Goal: Information Seeking & Learning: Learn about a topic

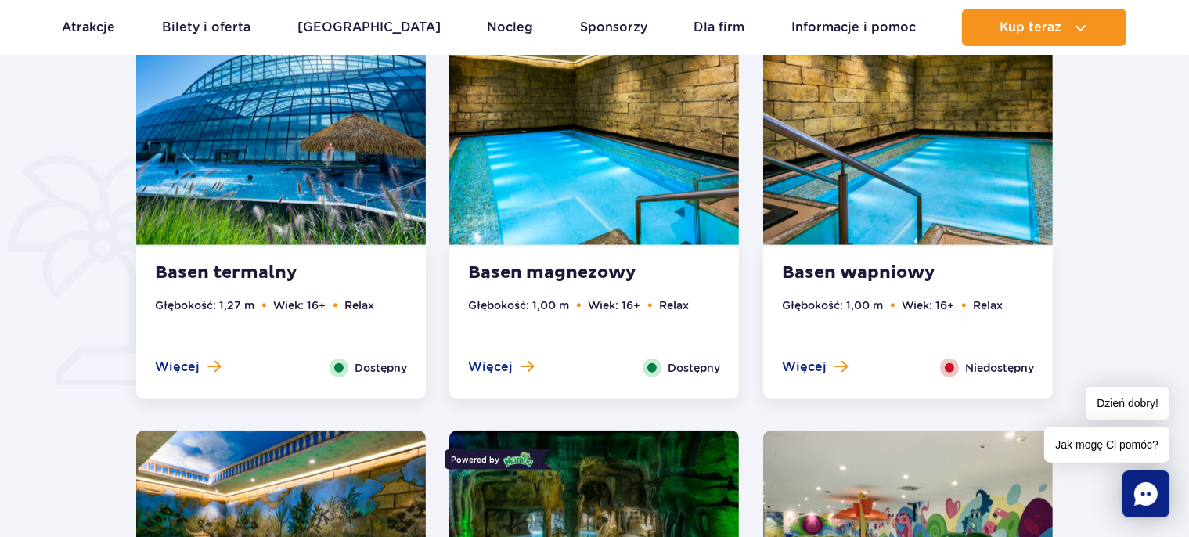
scroll to position [949, 0]
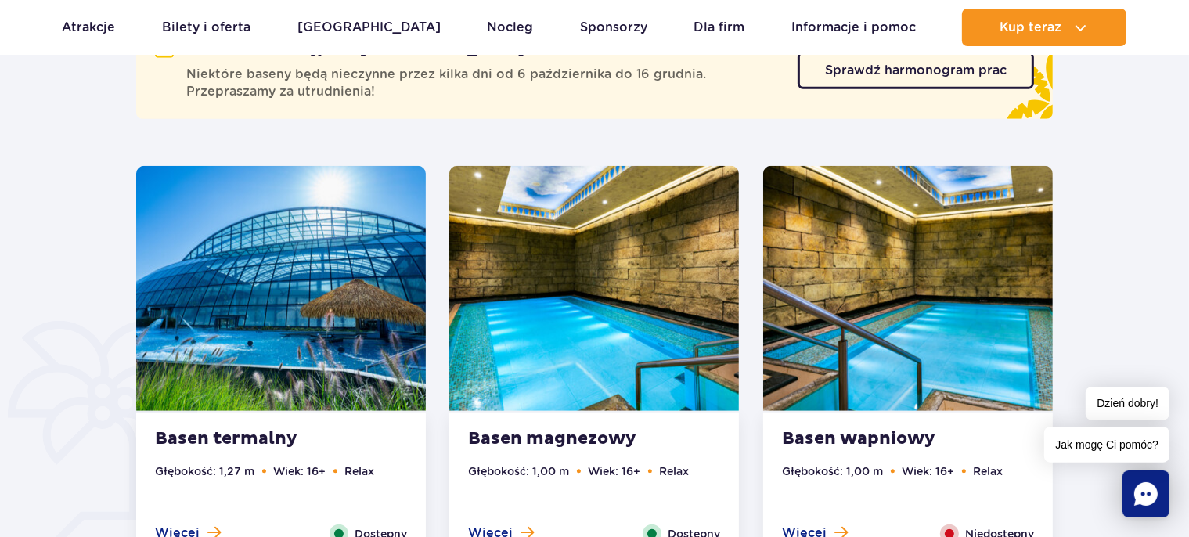
click at [294, 268] on img at bounding box center [281, 288] width 290 height 245
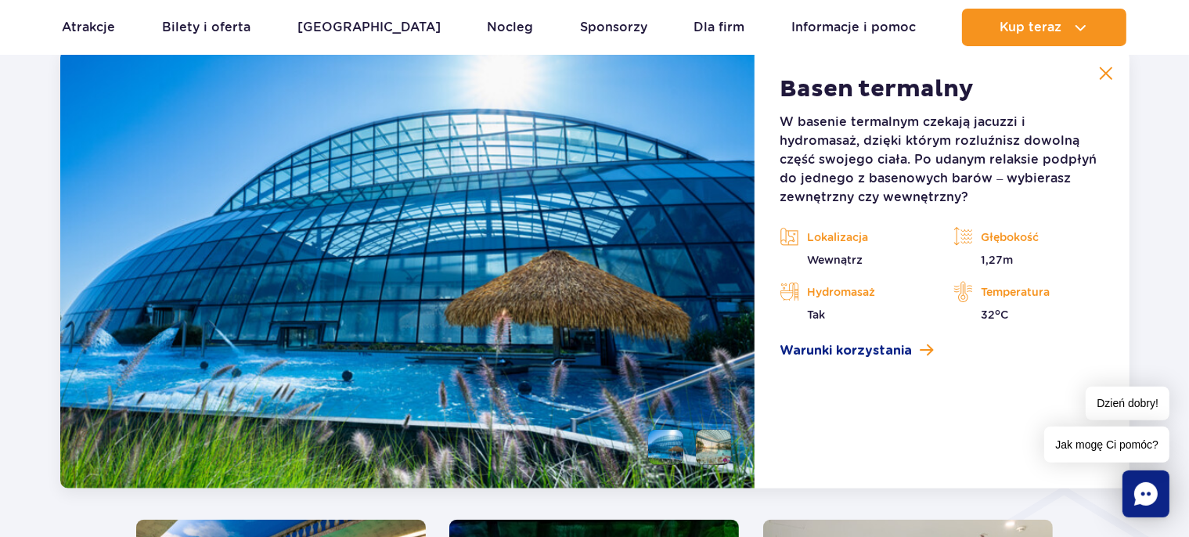
scroll to position [1537, 0]
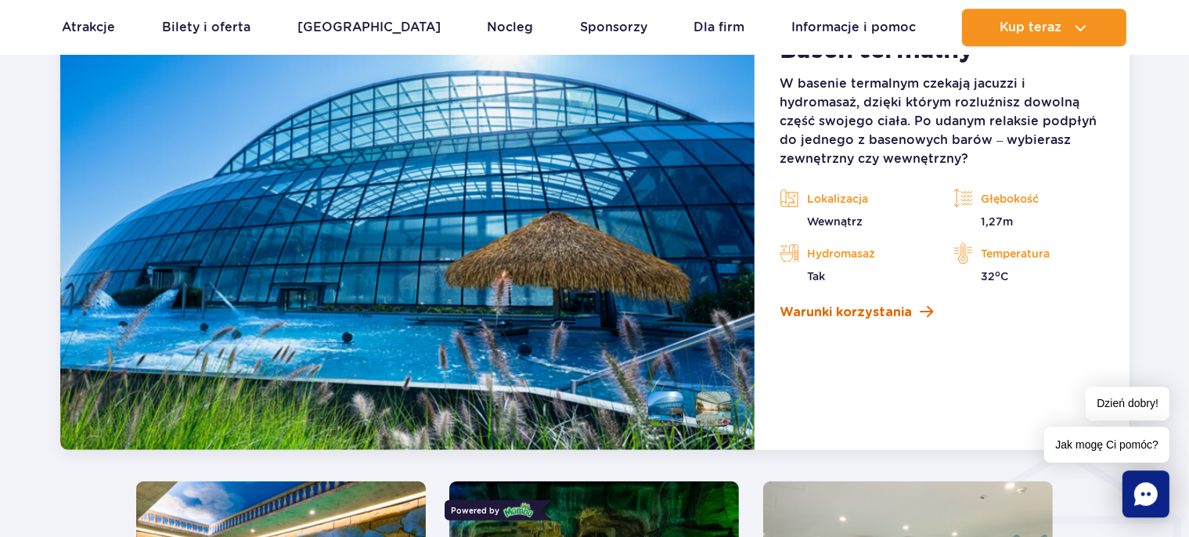
click at [906, 313] on span "Warunki korzystania" at bounding box center [846, 312] width 132 height 19
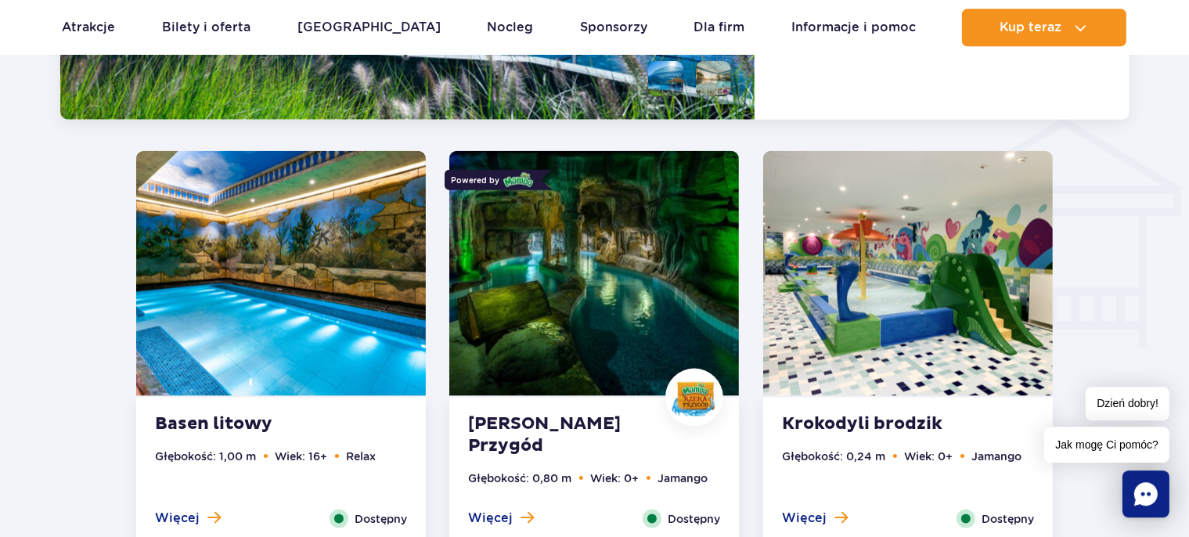
click at [606, 320] on img at bounding box center [594, 272] width 290 height 245
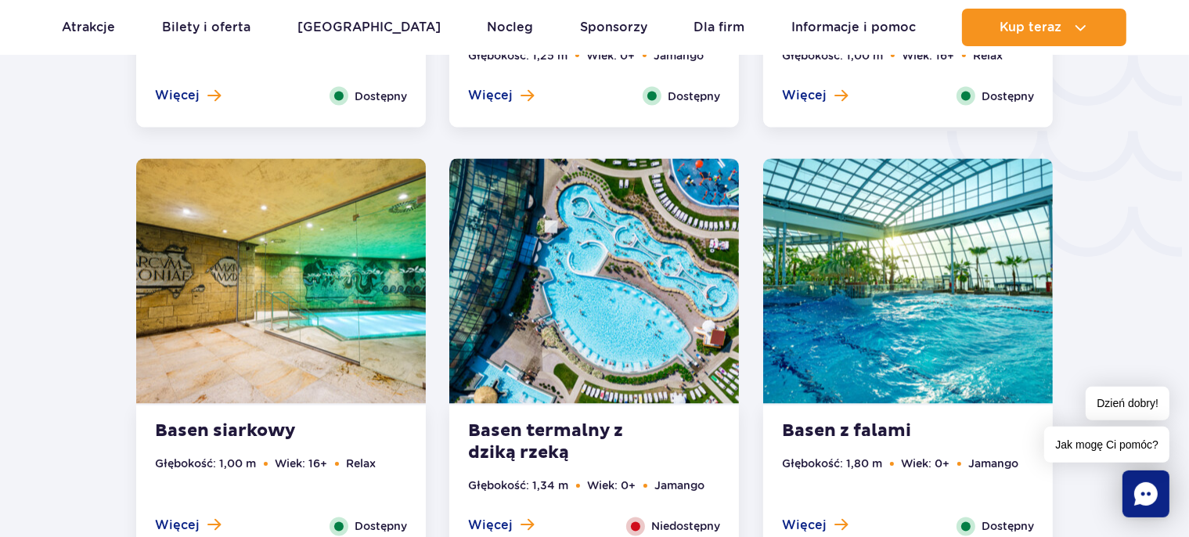
scroll to position [2794, 0]
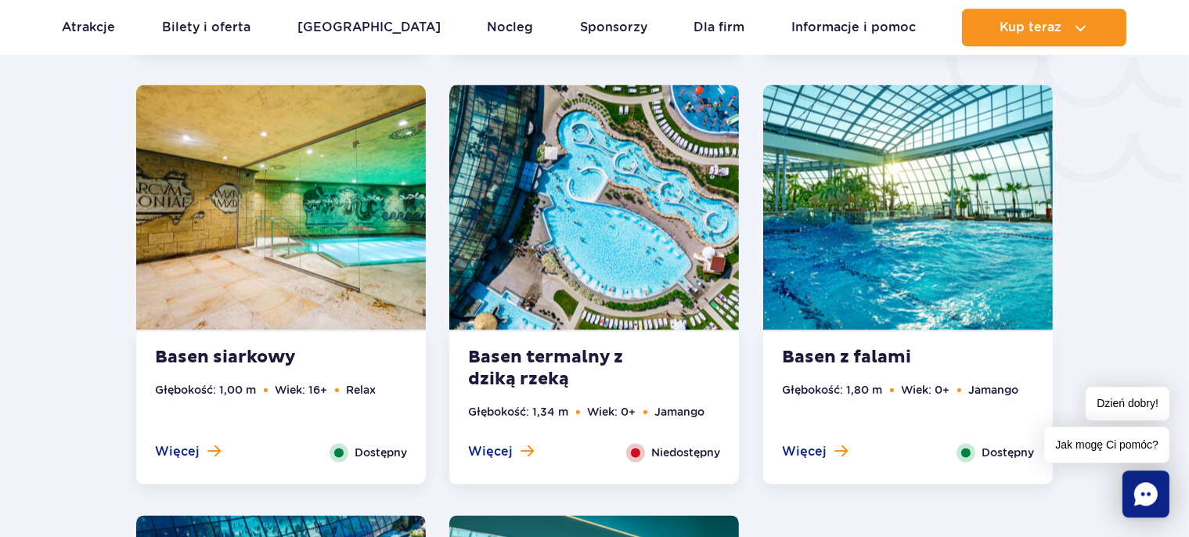
click at [653, 276] on img at bounding box center [594, 207] width 290 height 245
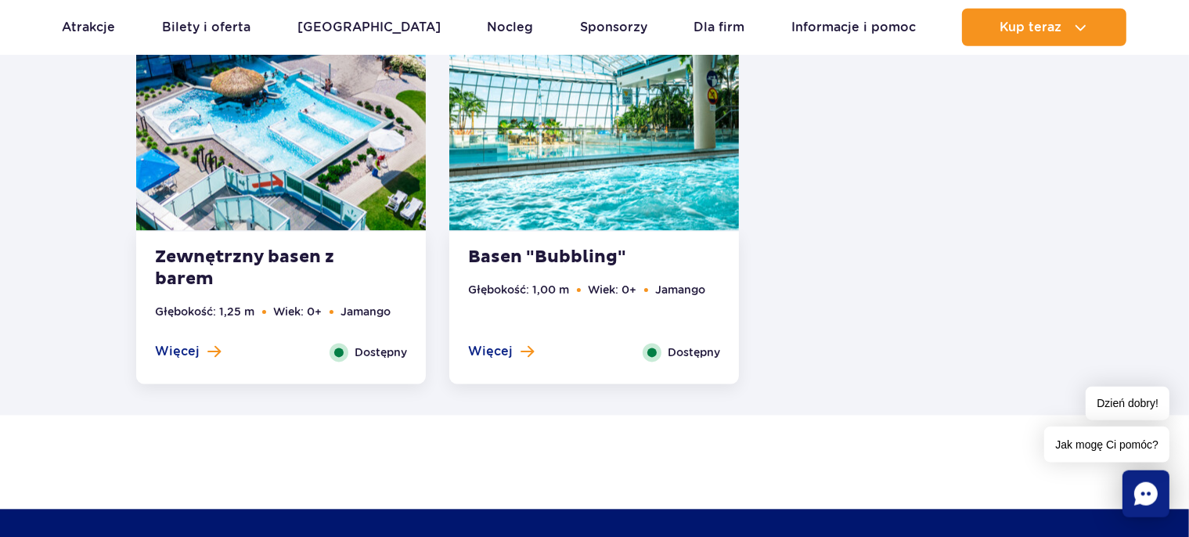
scroll to position [3158, 0]
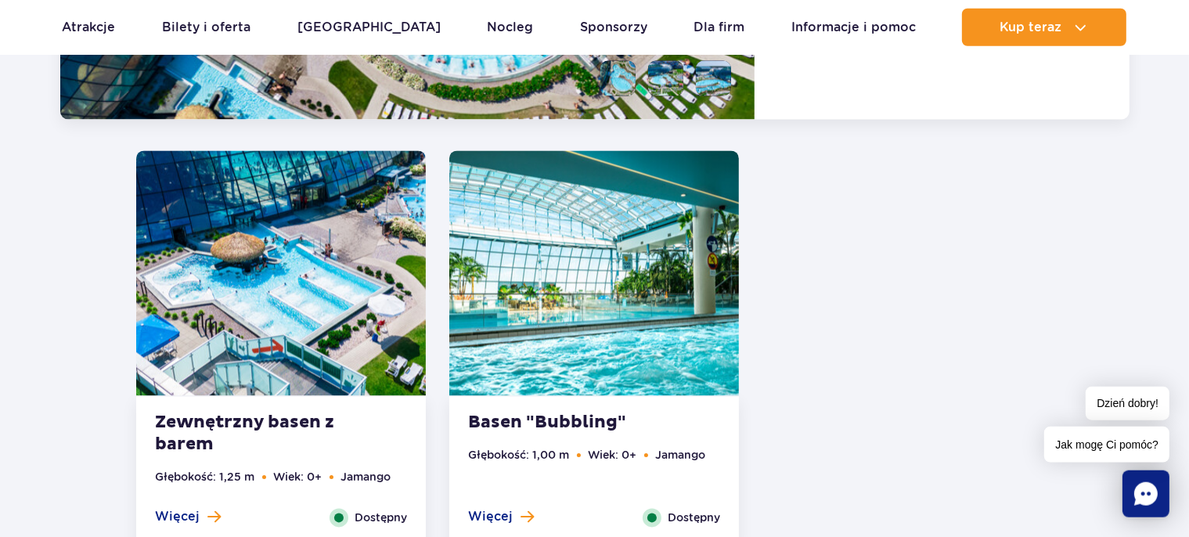
click at [576, 316] on img at bounding box center [594, 273] width 290 height 245
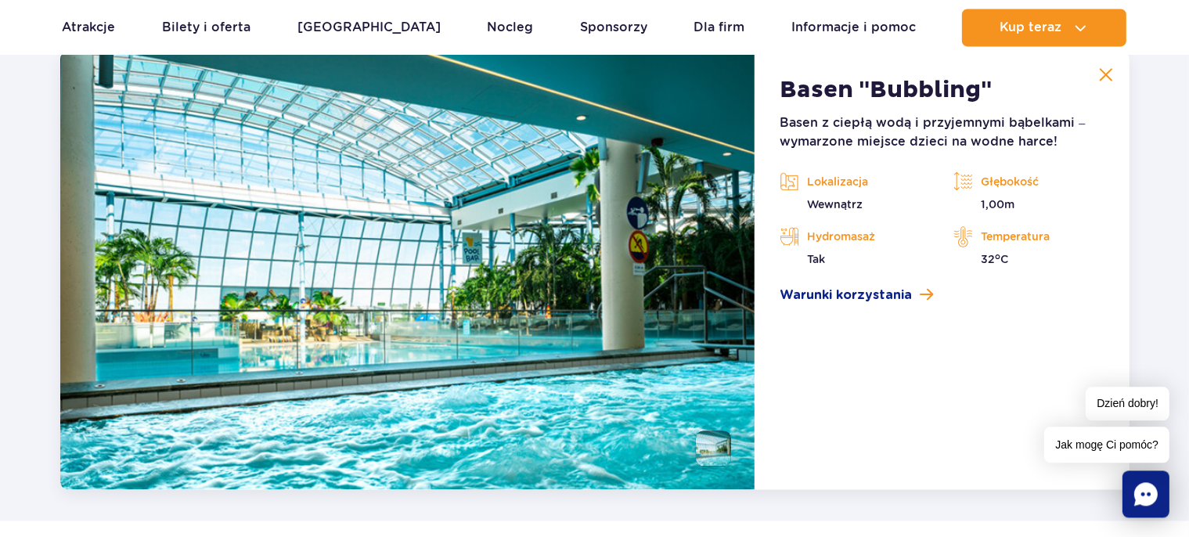
scroll to position [3258, 0]
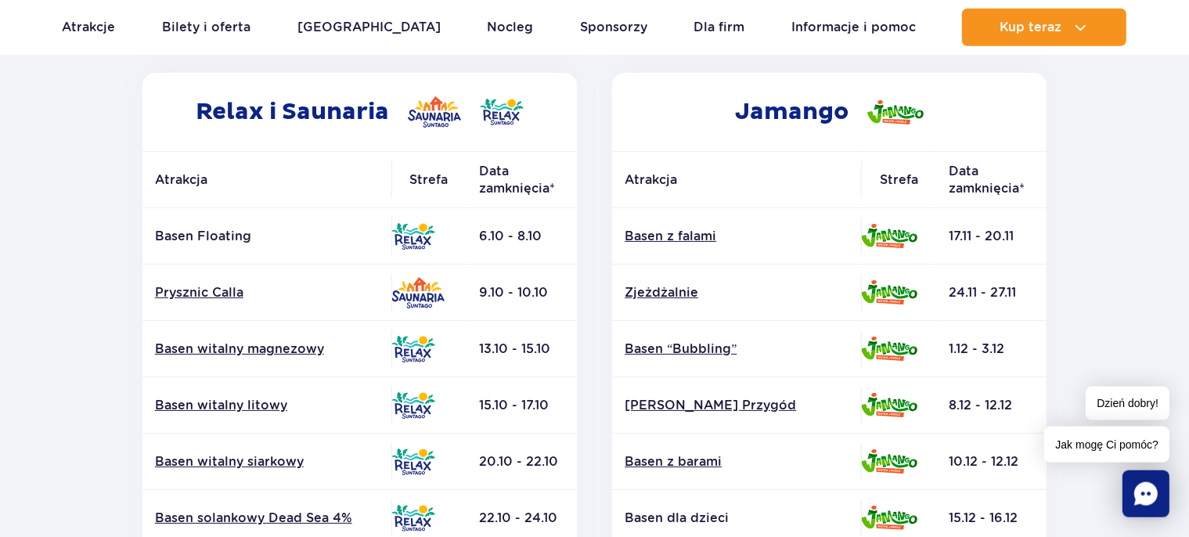
scroll to position [330, 0]
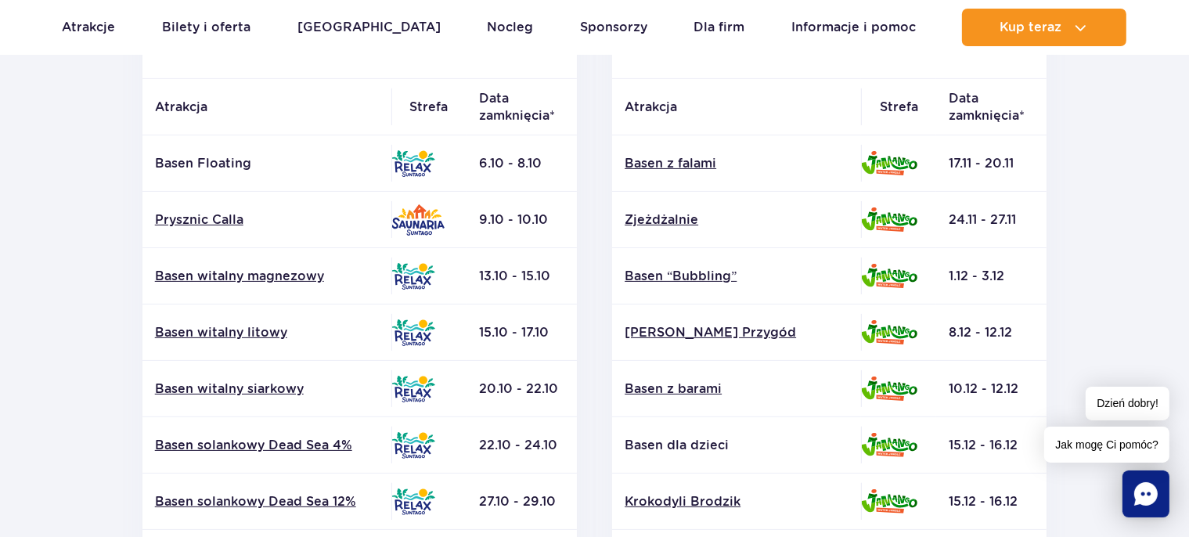
click at [193, 158] on p "Basen Floating" at bounding box center [267, 163] width 224 height 17
drag, startPoint x: 156, startPoint y: 162, endPoint x: 247, endPoint y: 161, distance: 91.6
click at [247, 161] on p "Basen Floating" at bounding box center [267, 163] width 224 height 17
copy p "Basen Floating"
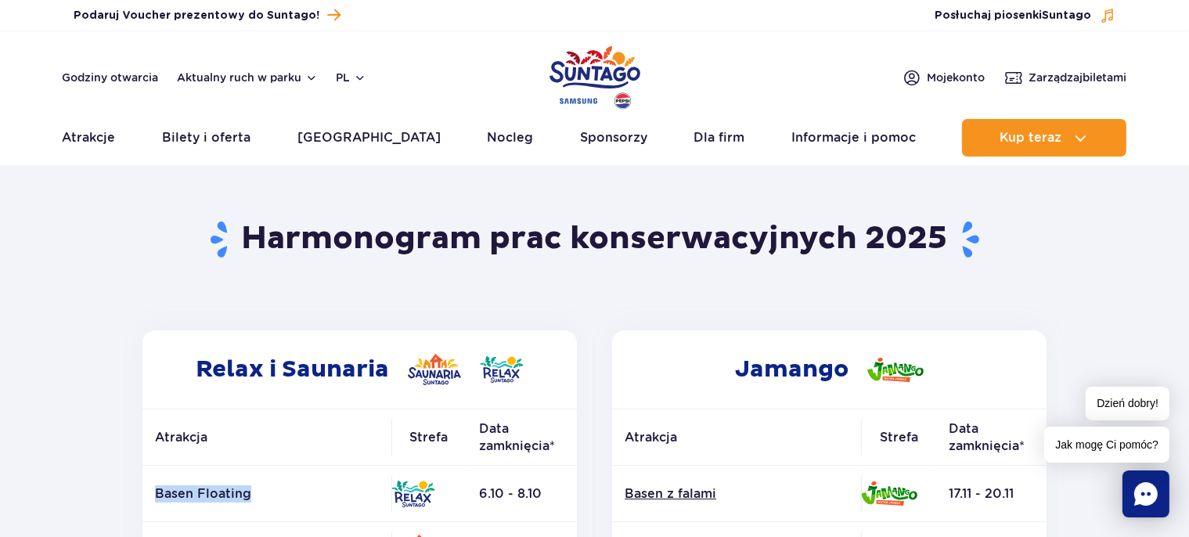
scroll to position [0, 0]
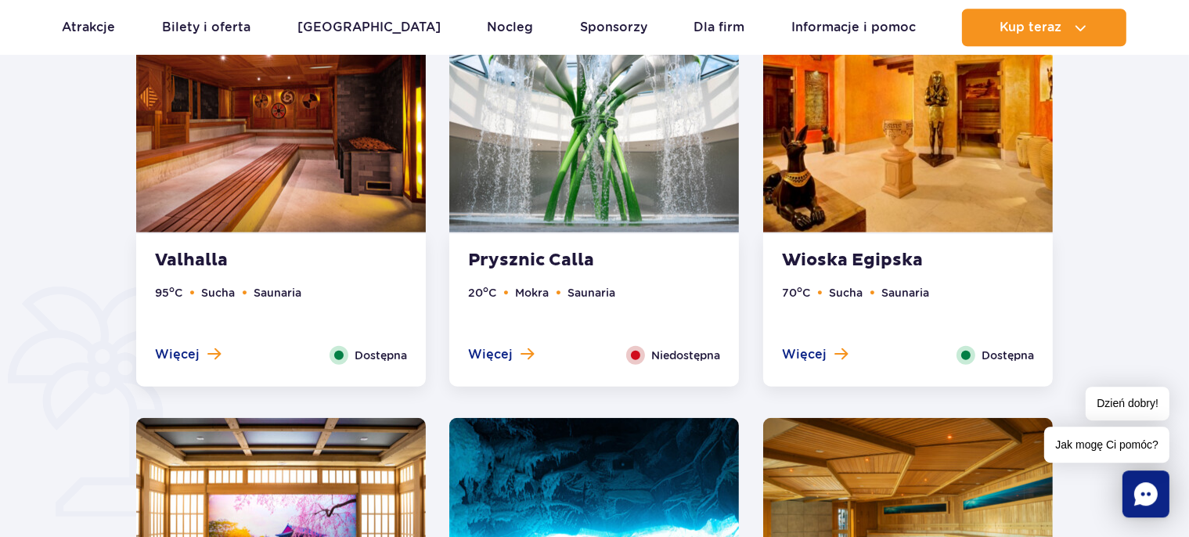
scroll to position [909, 0]
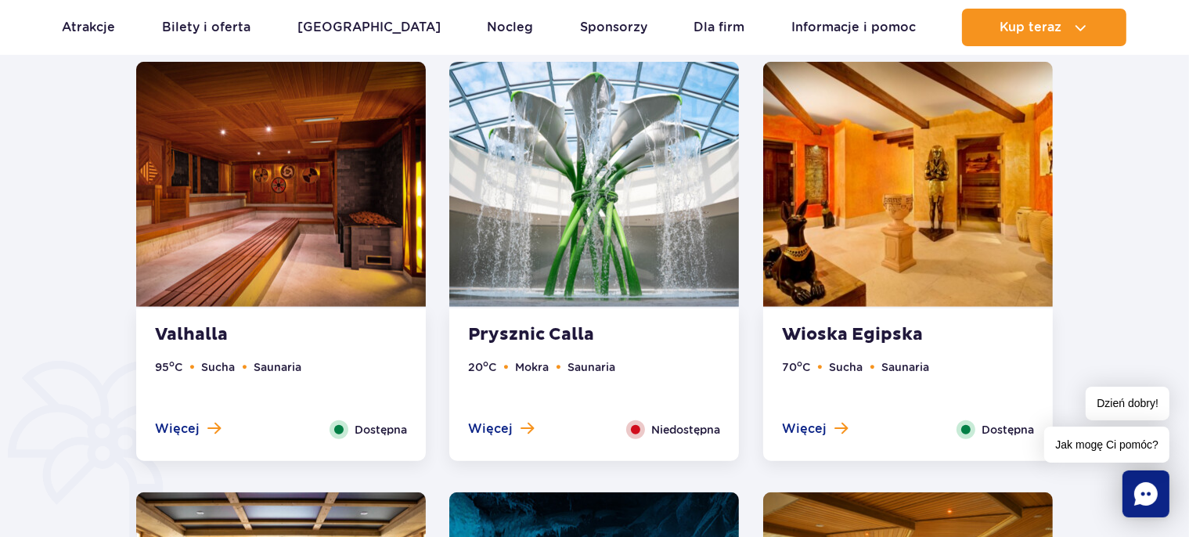
click at [902, 258] on img at bounding box center [908, 184] width 290 height 245
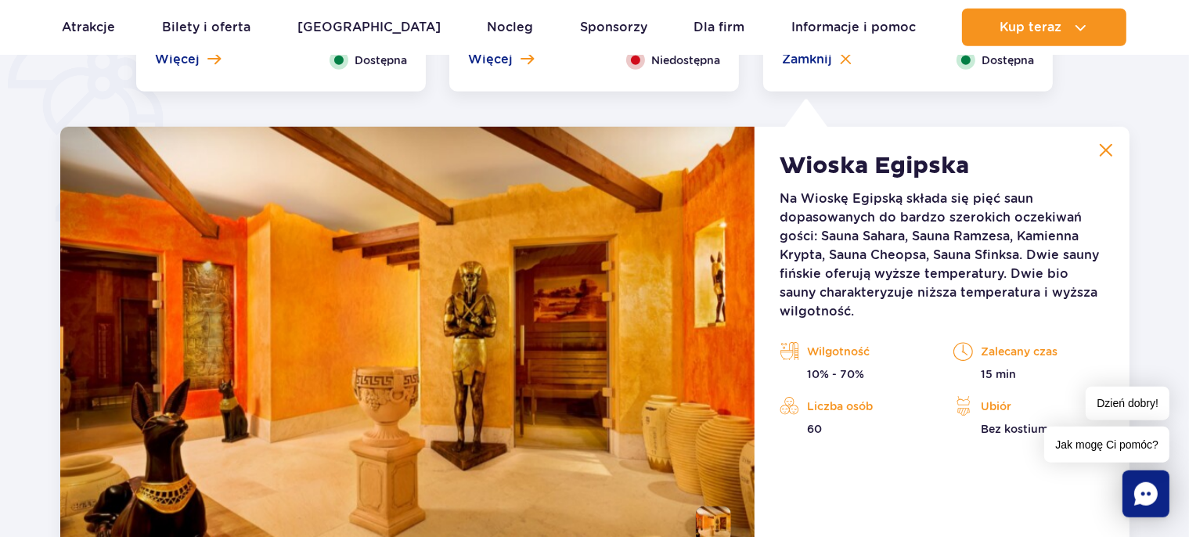
scroll to position [1311, 0]
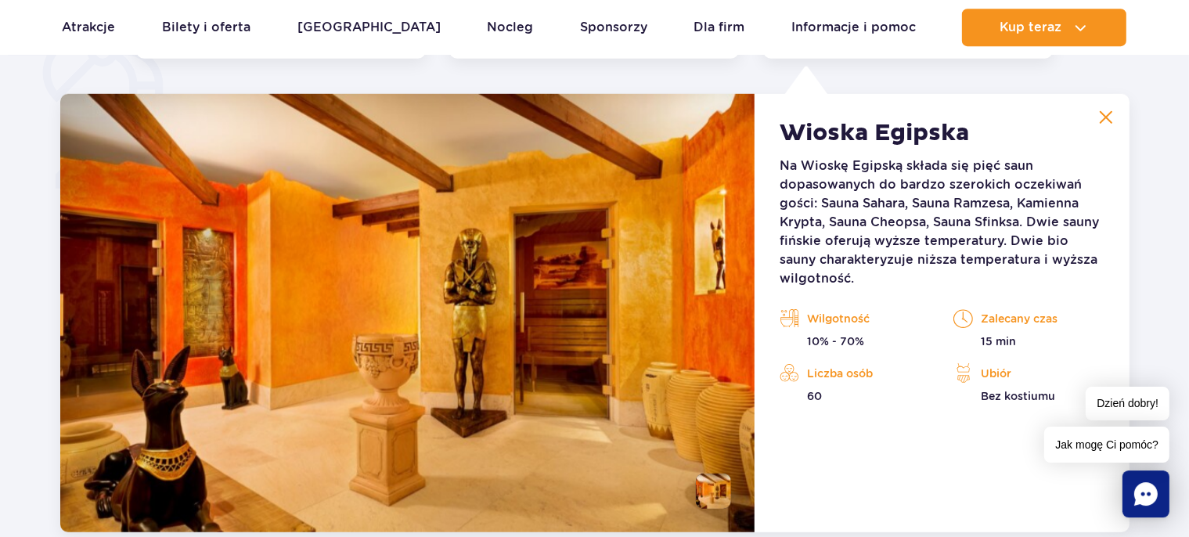
click at [1100, 111] on img at bounding box center [1106, 117] width 14 height 14
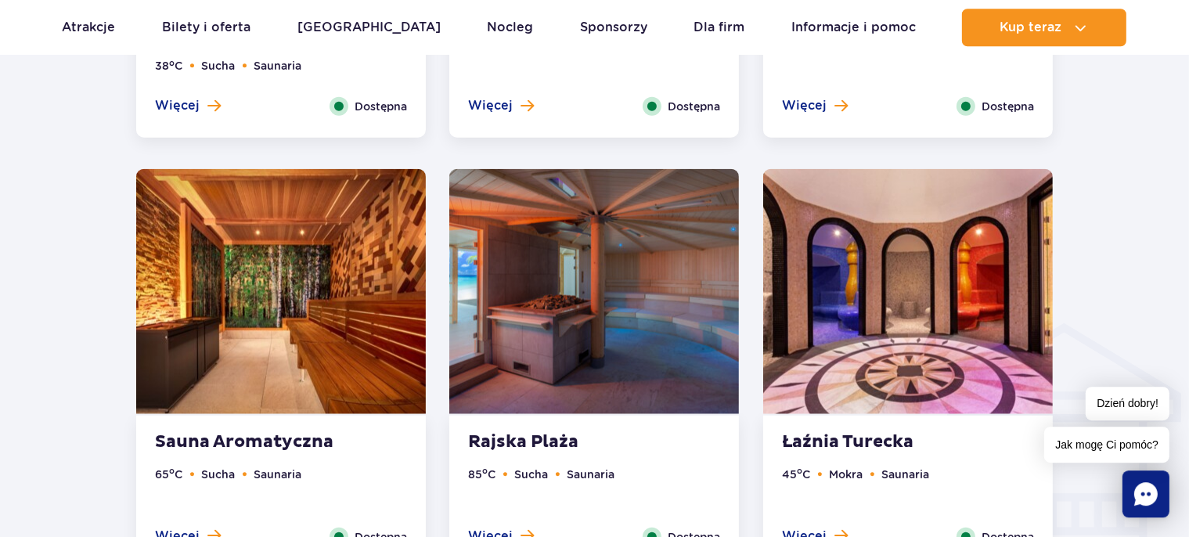
scroll to position [1724, 0]
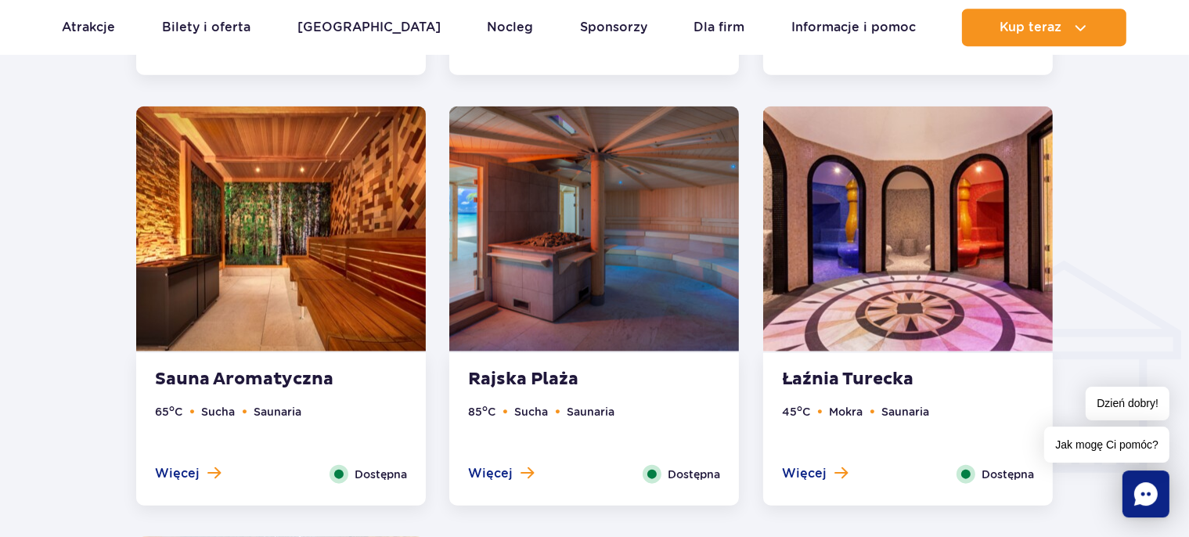
click at [558, 247] on img at bounding box center [594, 228] width 290 height 245
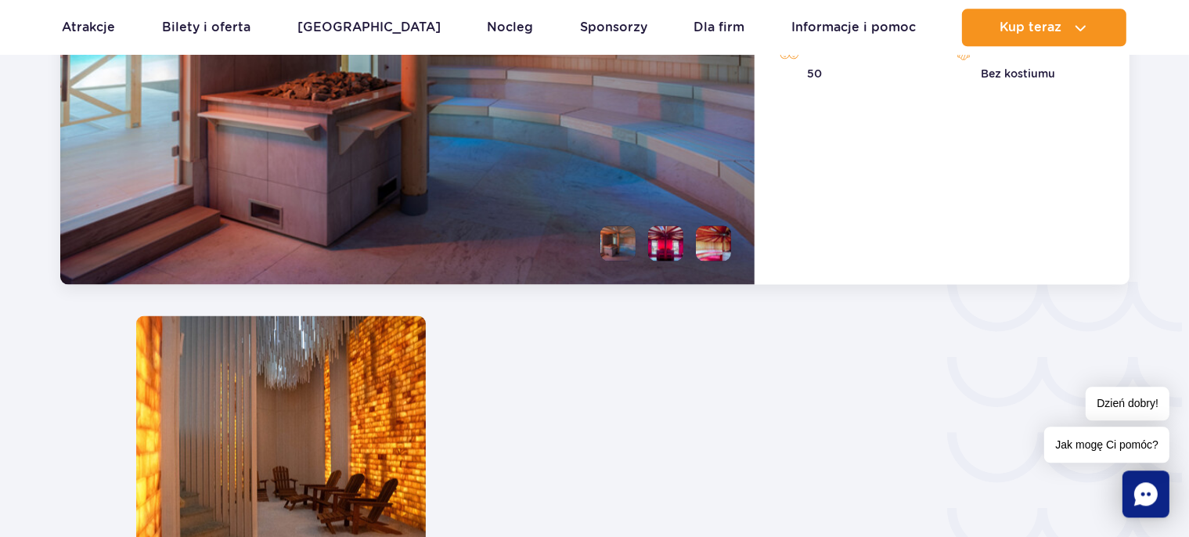
click at [659, 249] on li at bounding box center [665, 242] width 35 height 35
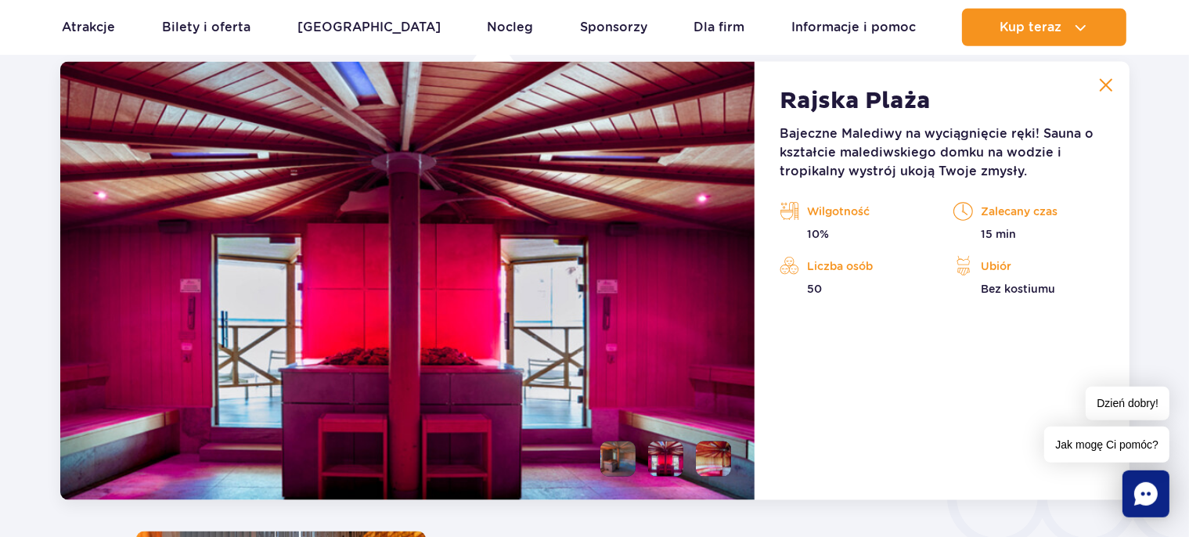
scroll to position [2171, 0]
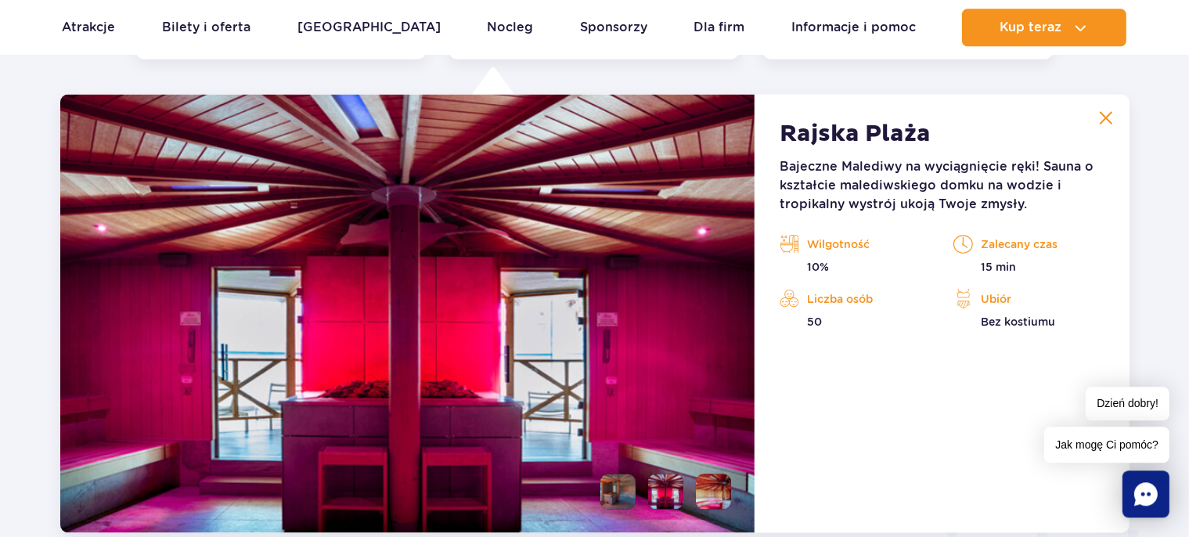
click at [712, 490] on li at bounding box center [713, 491] width 35 height 35
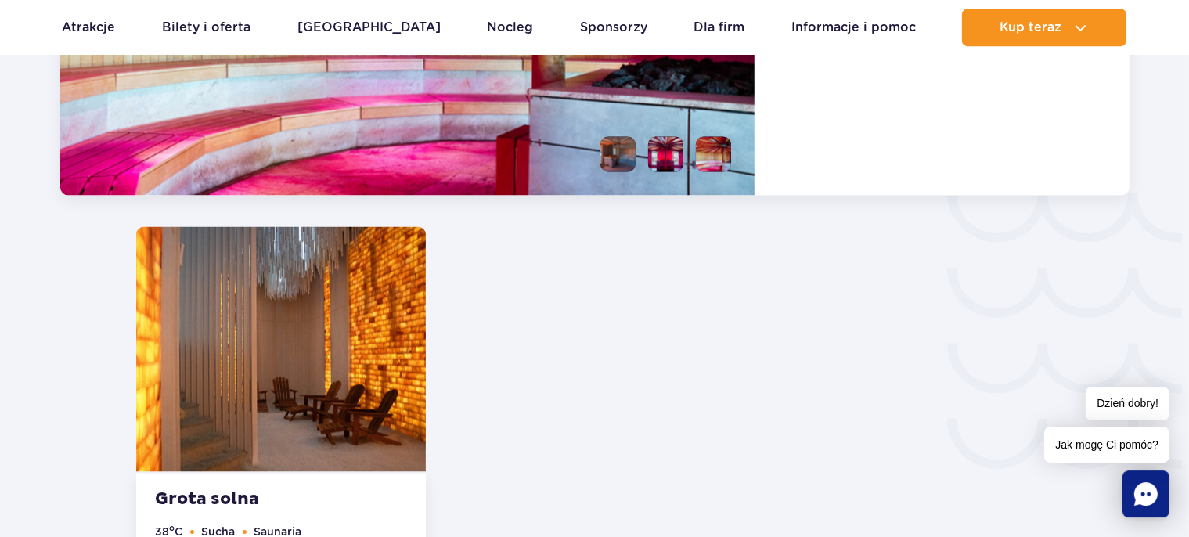
scroll to position [2585, 0]
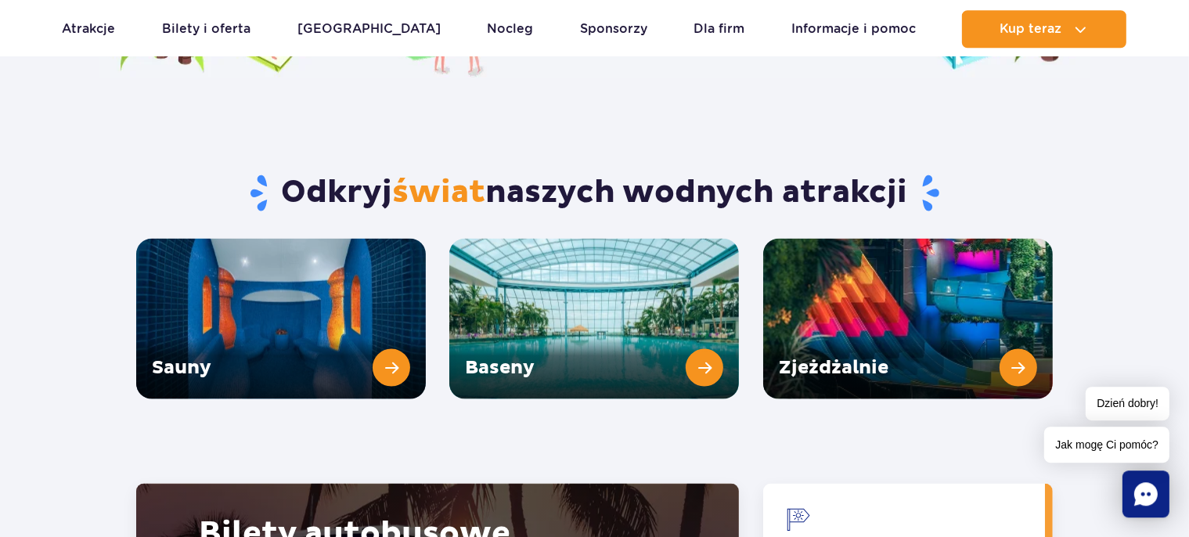
scroll to position [1997, 0]
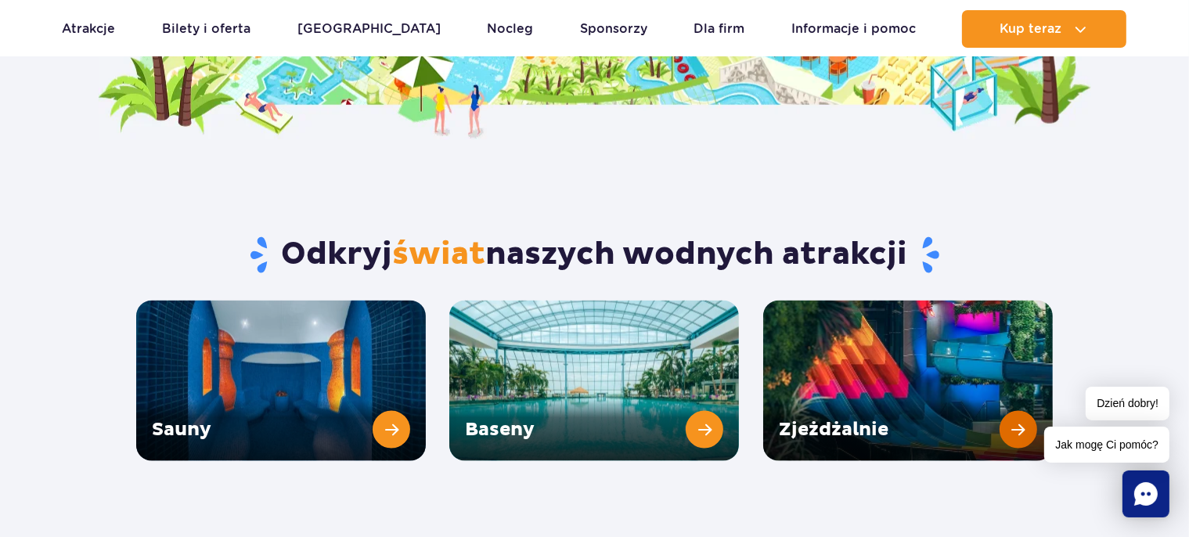
click at [908, 318] on link "Zjeżdżalnie" at bounding box center [908, 381] width 290 height 160
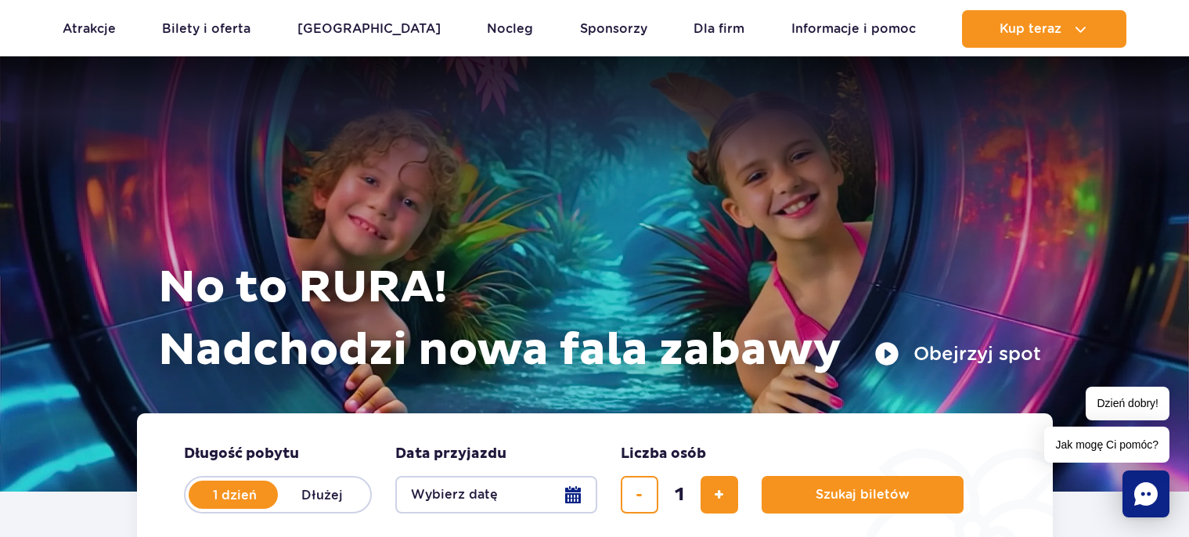
scroll to position [1997, 0]
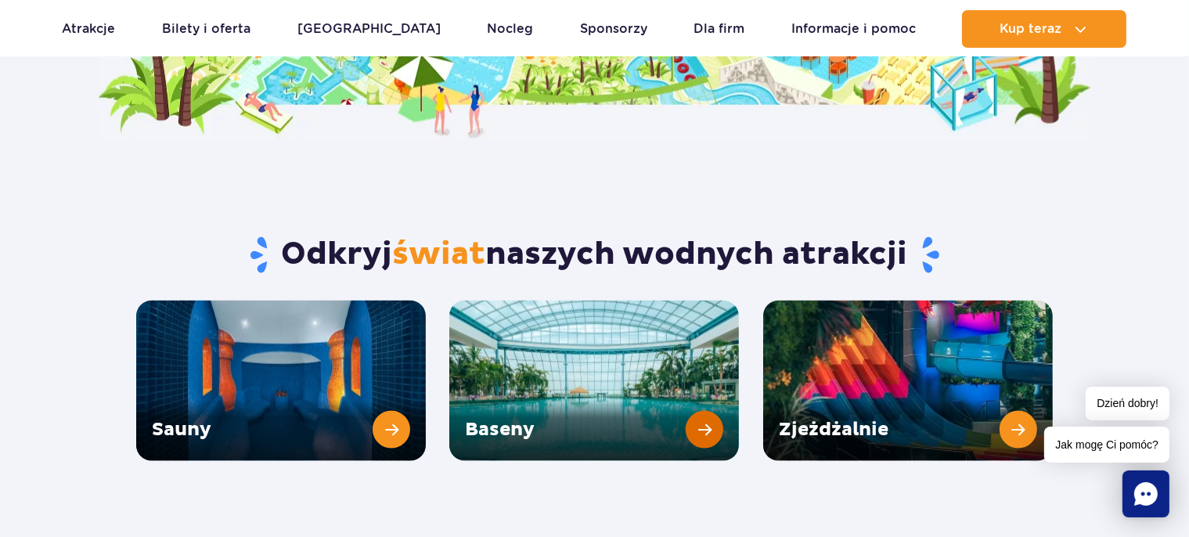
click at [595, 344] on link "Baseny" at bounding box center [594, 381] width 290 height 160
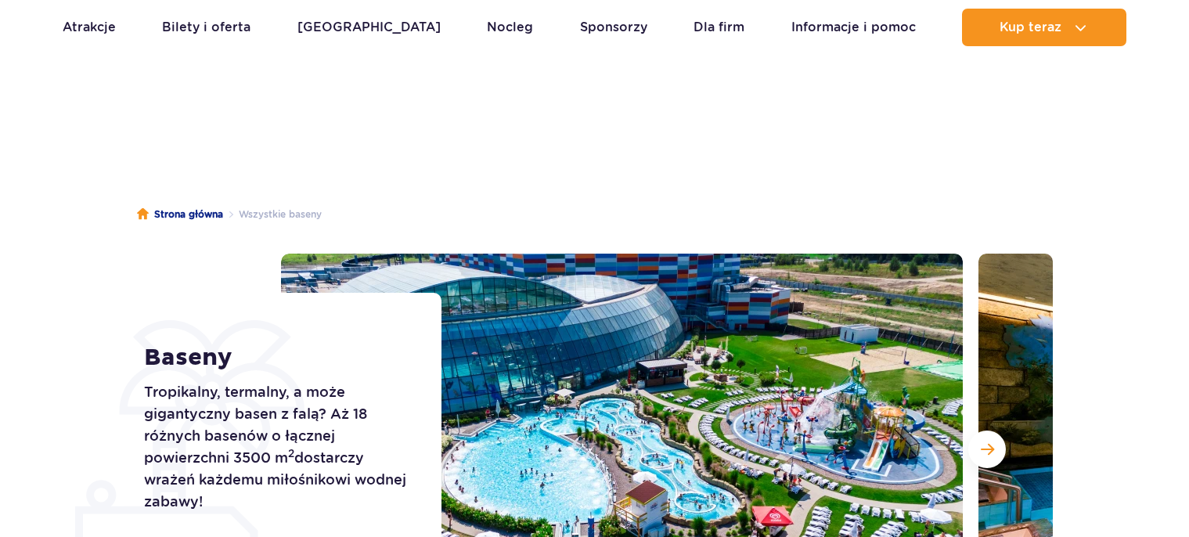
scroll to position [247, 0]
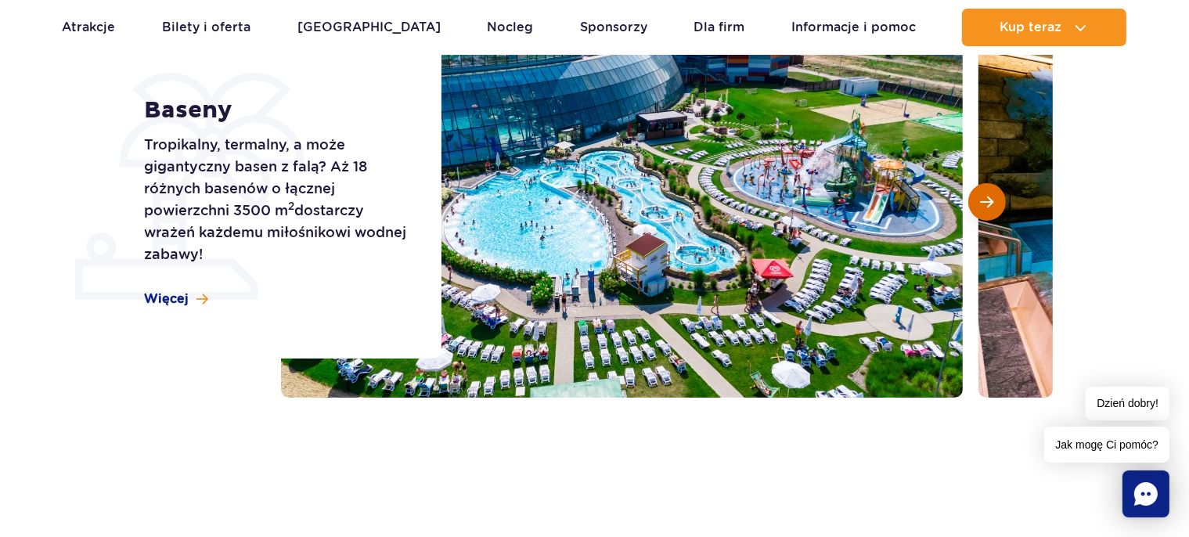
click at [984, 205] on span "Następny slajd" at bounding box center [987, 202] width 13 height 14
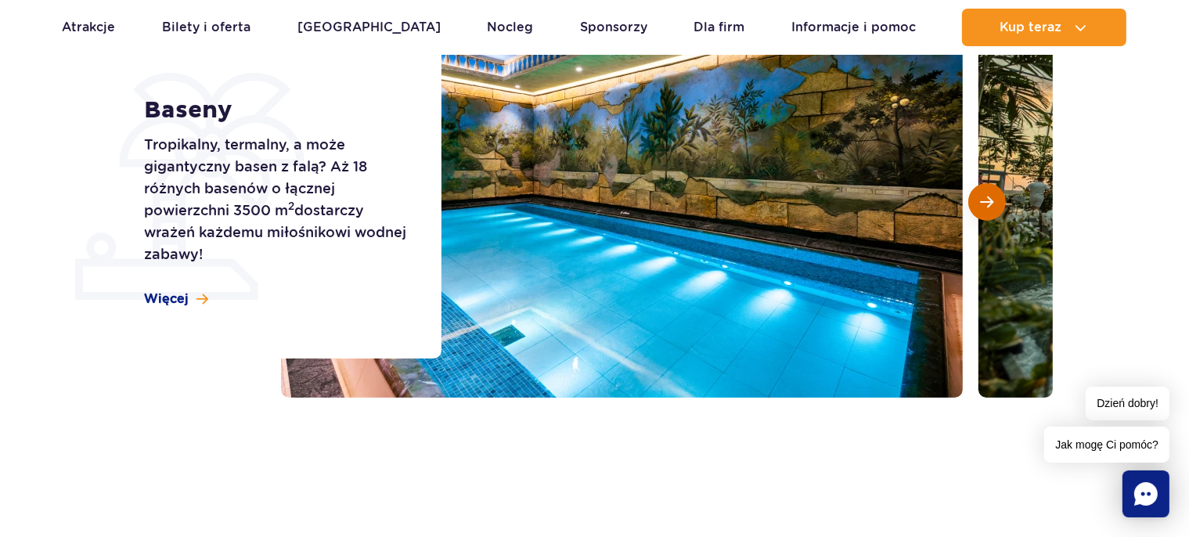
click at [989, 205] on span "Następny slajd" at bounding box center [987, 202] width 13 height 14
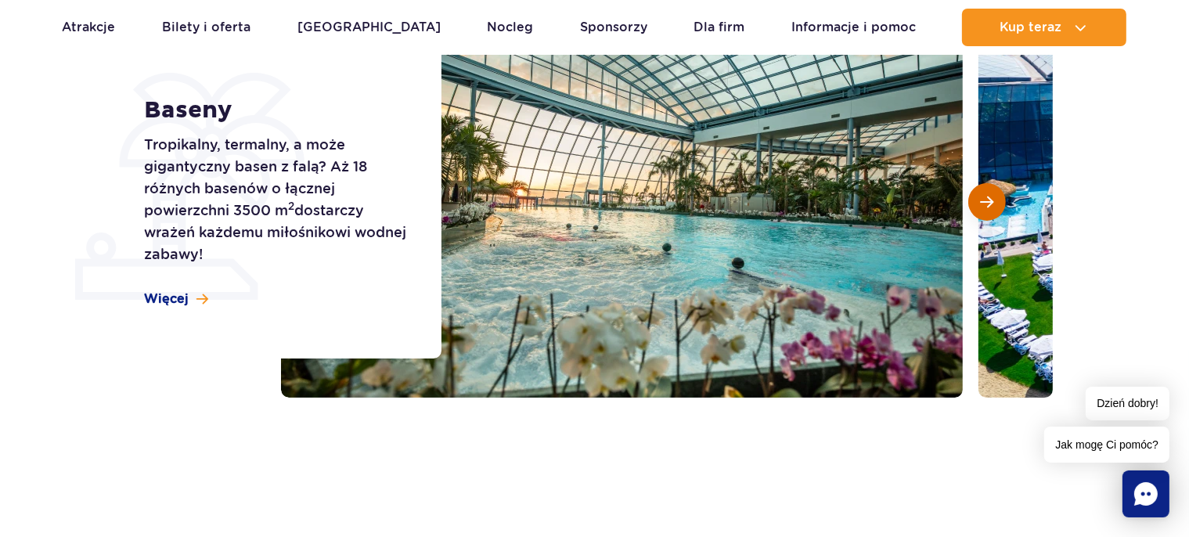
click at [989, 205] on span "Następny slajd" at bounding box center [987, 202] width 13 height 14
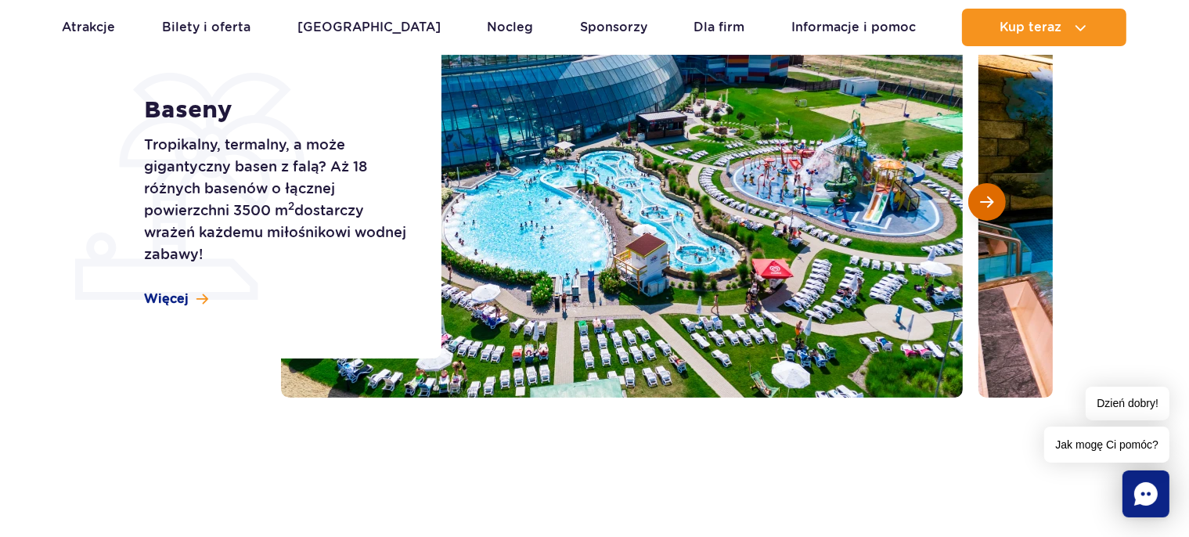
click at [989, 205] on span "Następny slajd" at bounding box center [987, 202] width 13 height 14
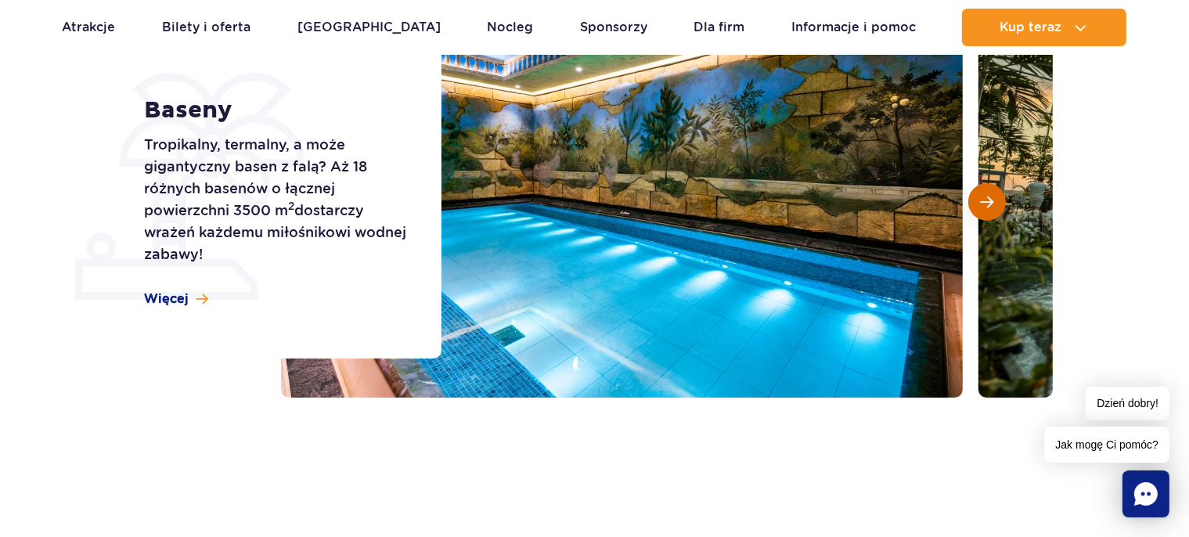
click at [989, 205] on span "Następny slajd" at bounding box center [987, 202] width 13 height 14
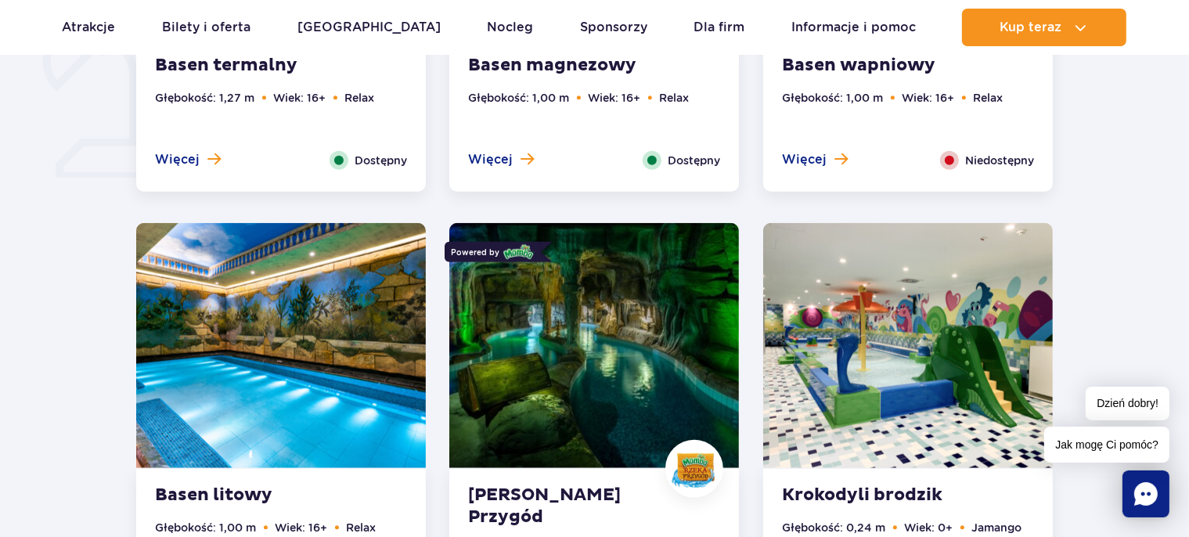
scroll to position [1653, 0]
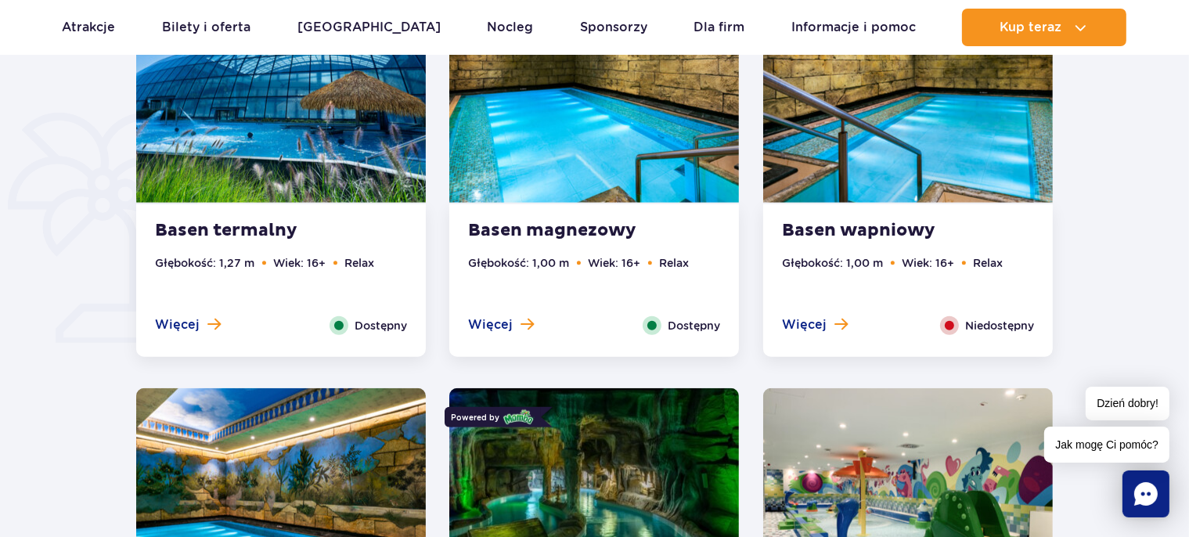
click at [982, 322] on span "Niedostępny" at bounding box center [999, 325] width 69 height 17
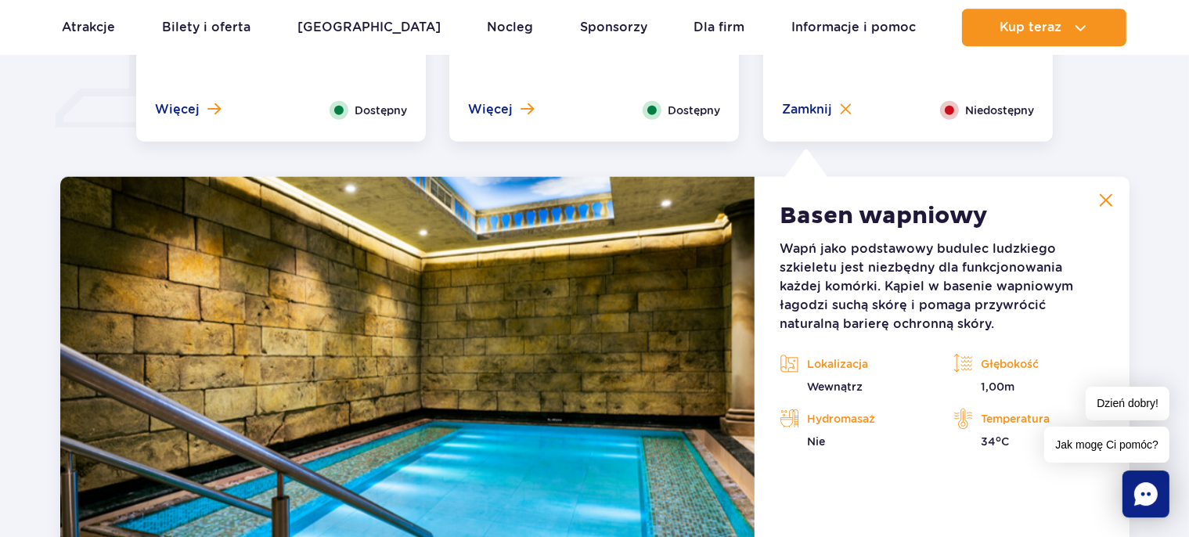
scroll to position [1372, 0]
click at [1104, 198] on img at bounding box center [1106, 200] width 14 height 14
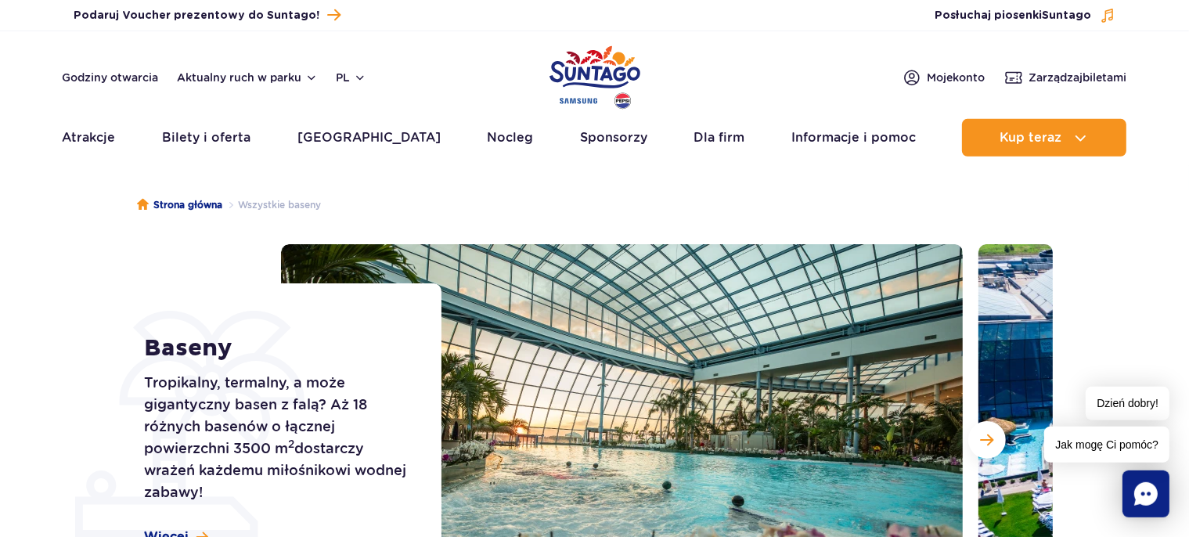
scroll to position [0, 0]
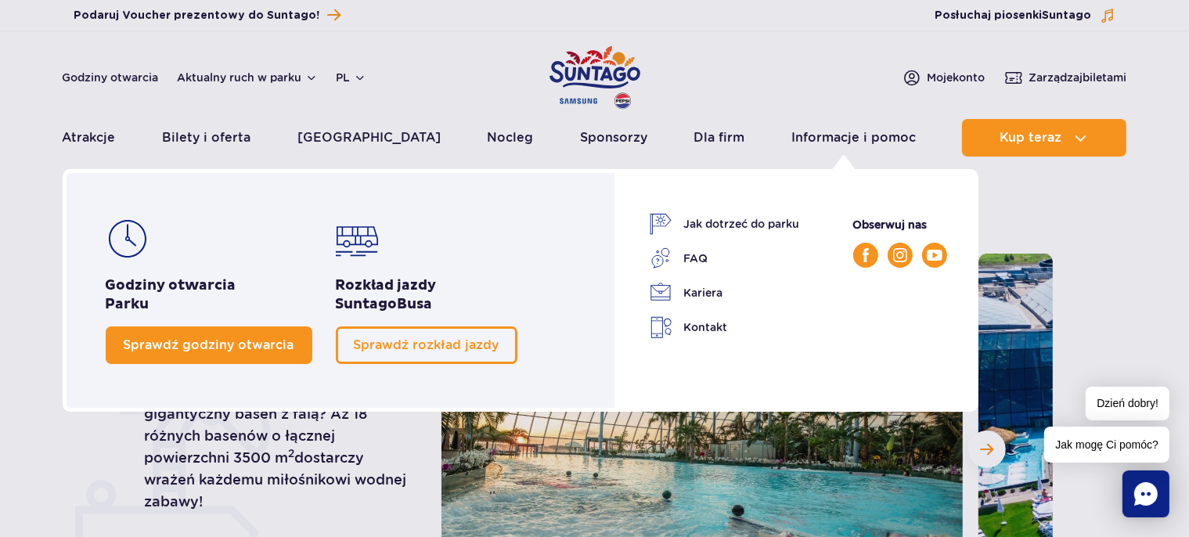
click at [268, 349] on span "Sprawdź godziny otwarcia" at bounding box center [209, 344] width 171 height 15
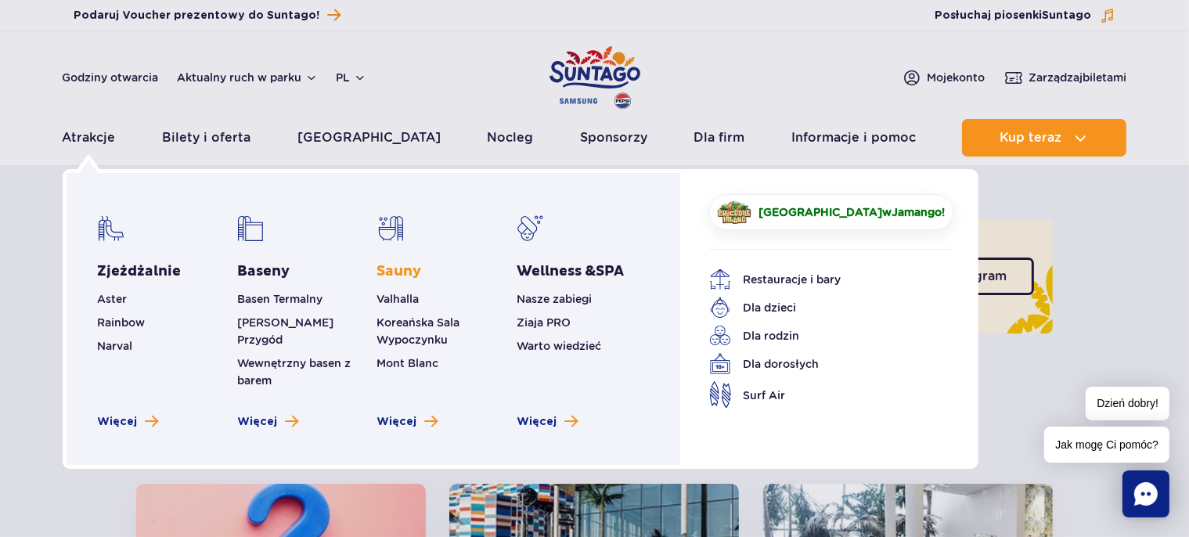
click at [409, 268] on link "Sauny" at bounding box center [399, 271] width 45 height 19
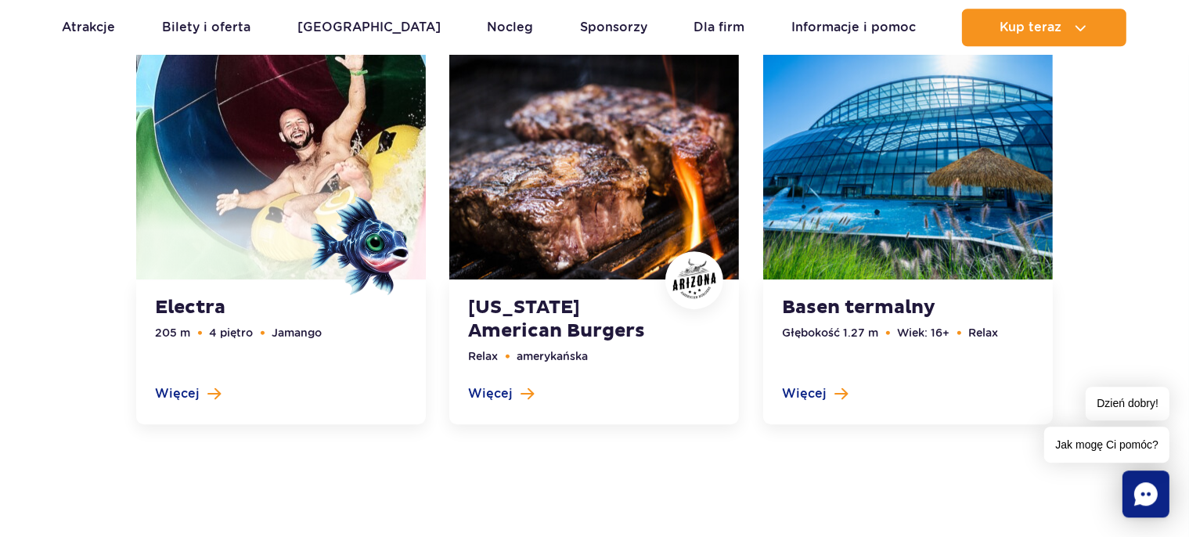
scroll to position [4546, 0]
click at [211, 395] on link at bounding box center [281, 229] width 290 height 391
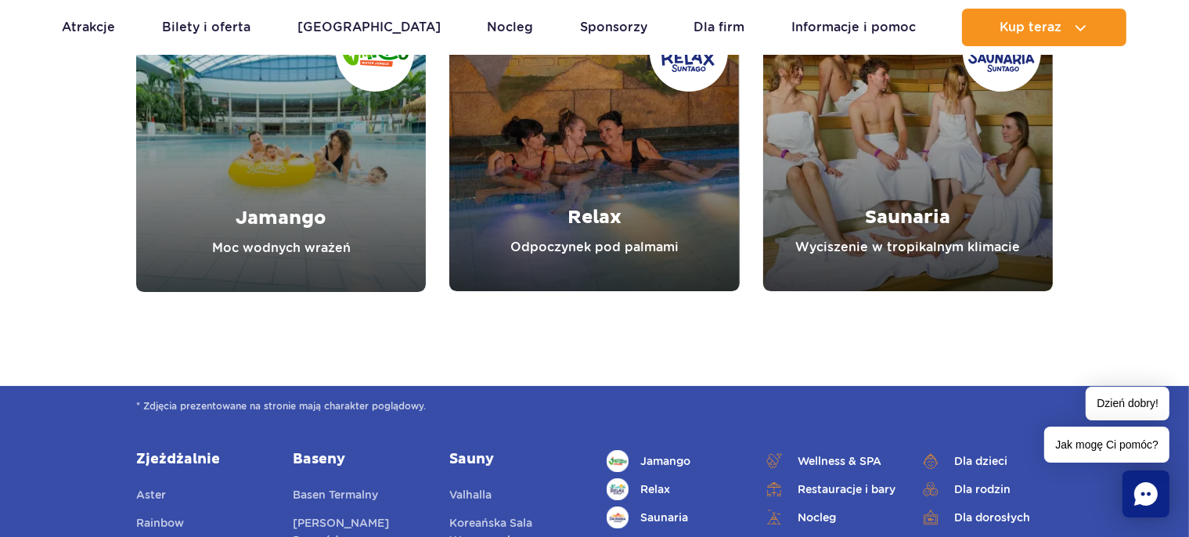
scroll to position [5207, 0]
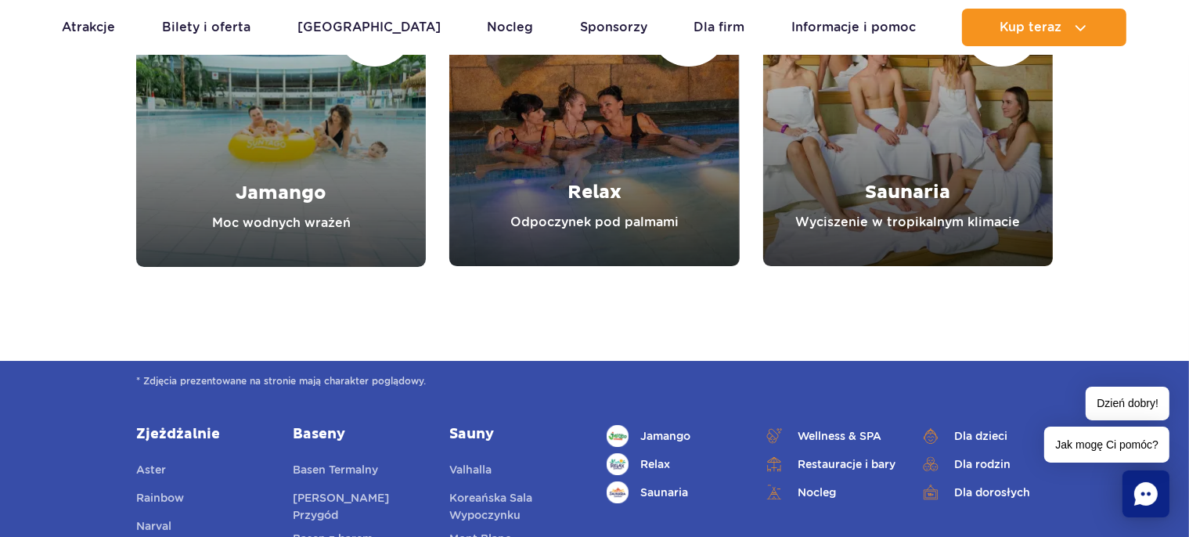
click at [931, 174] on link "Saunaria" at bounding box center [908, 122] width 290 height 290
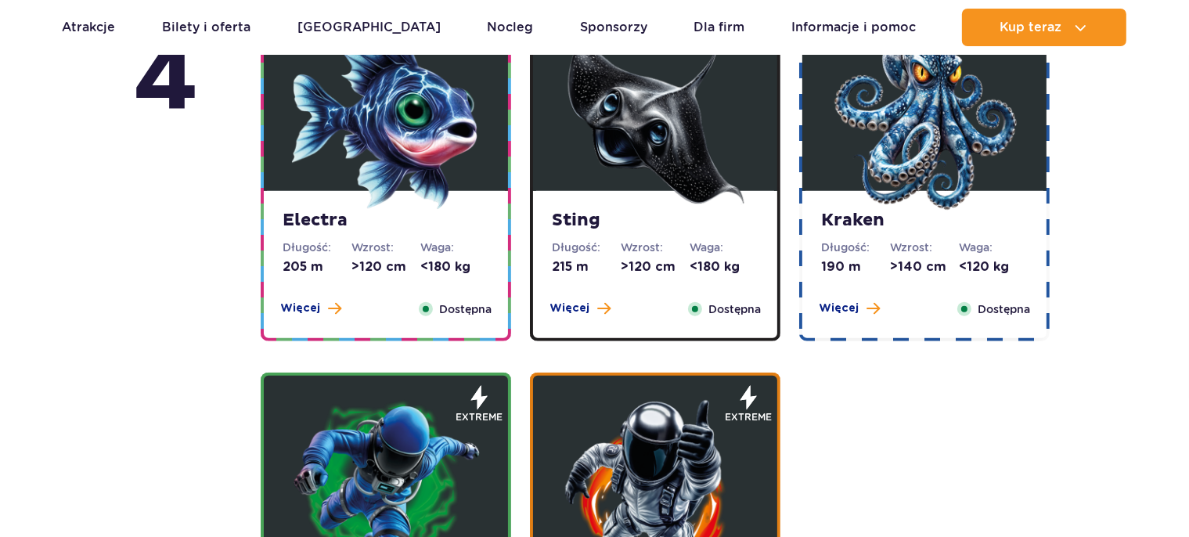
scroll to position [1590, 0]
click at [430, 155] on img at bounding box center [386, 117] width 188 height 188
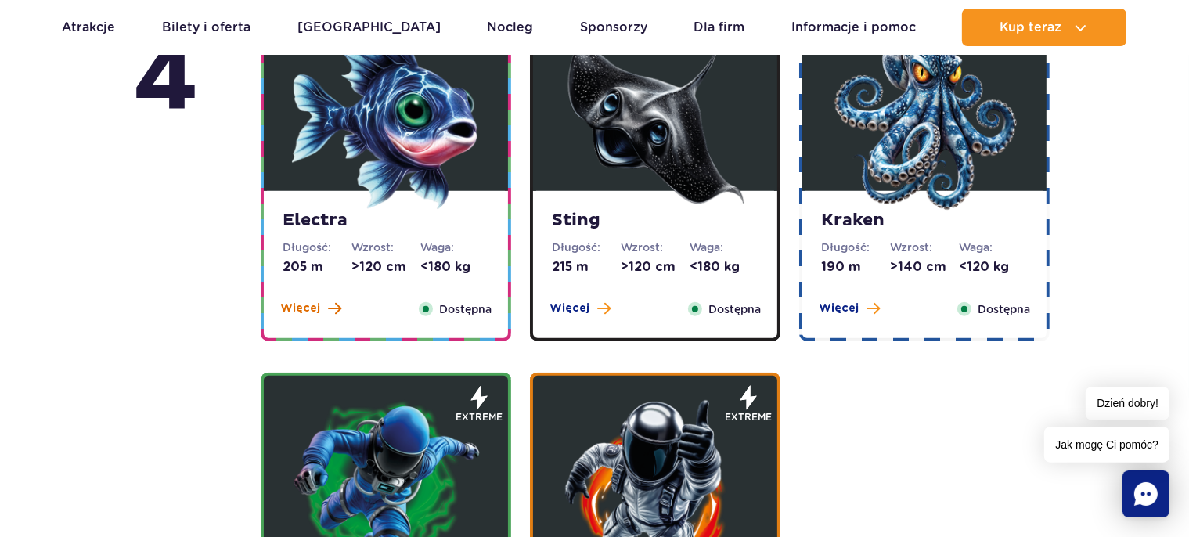
click at [318, 312] on span "Więcej" at bounding box center [300, 309] width 40 height 16
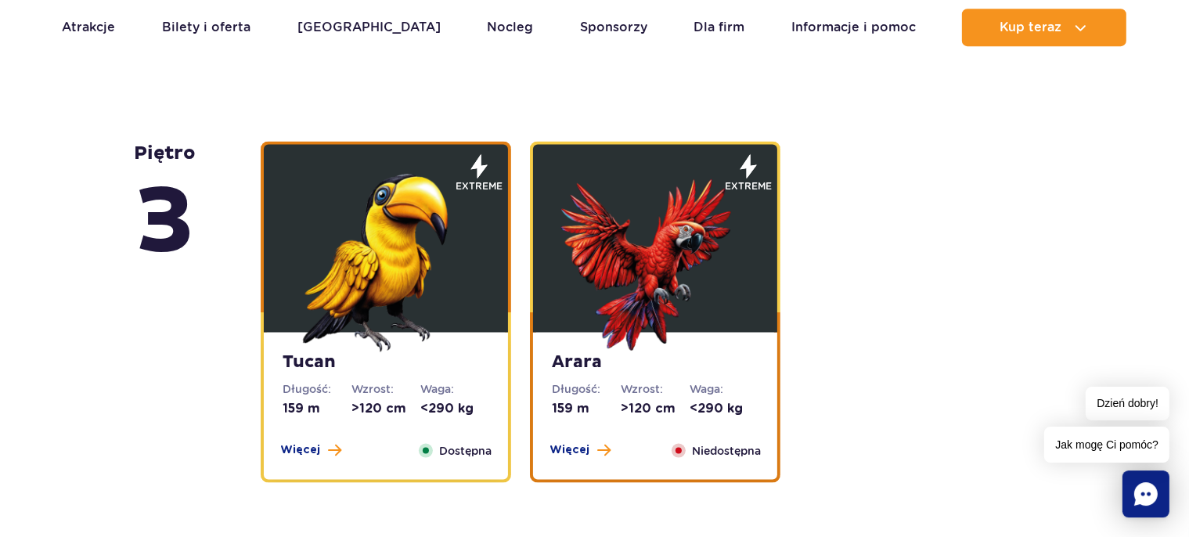
scroll to position [2334, 0]
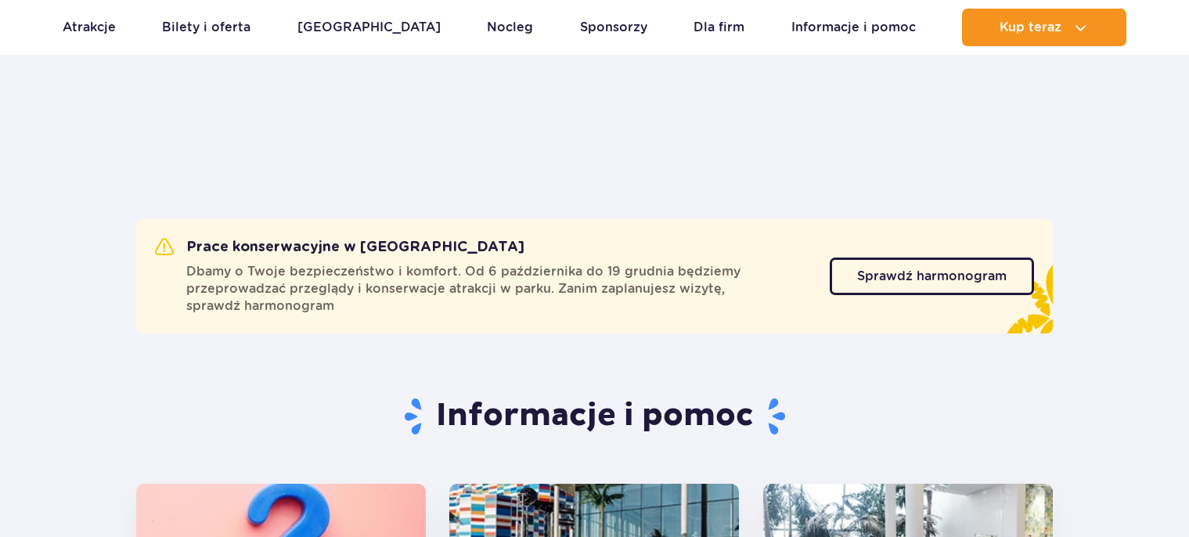
scroll to position [330, 0]
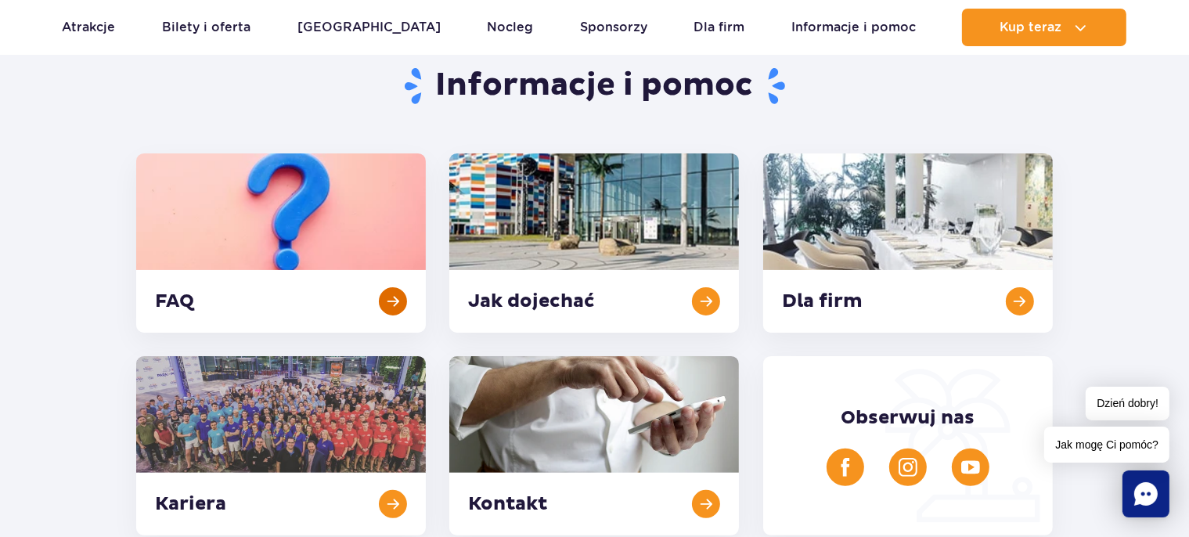
click at [340, 204] on link at bounding box center [281, 242] width 290 height 179
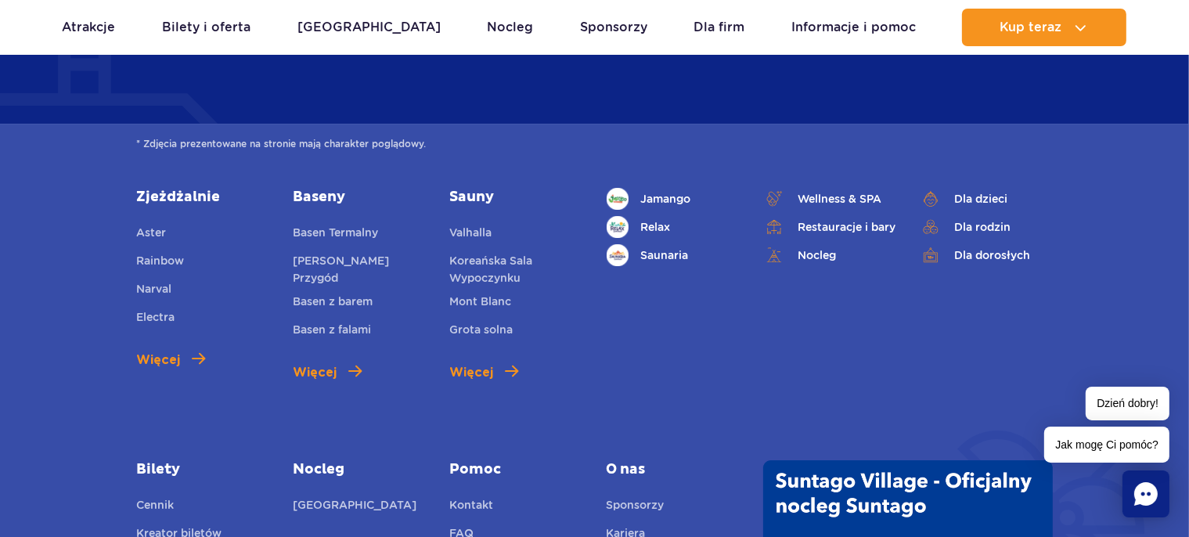
scroll to position [5431, 0]
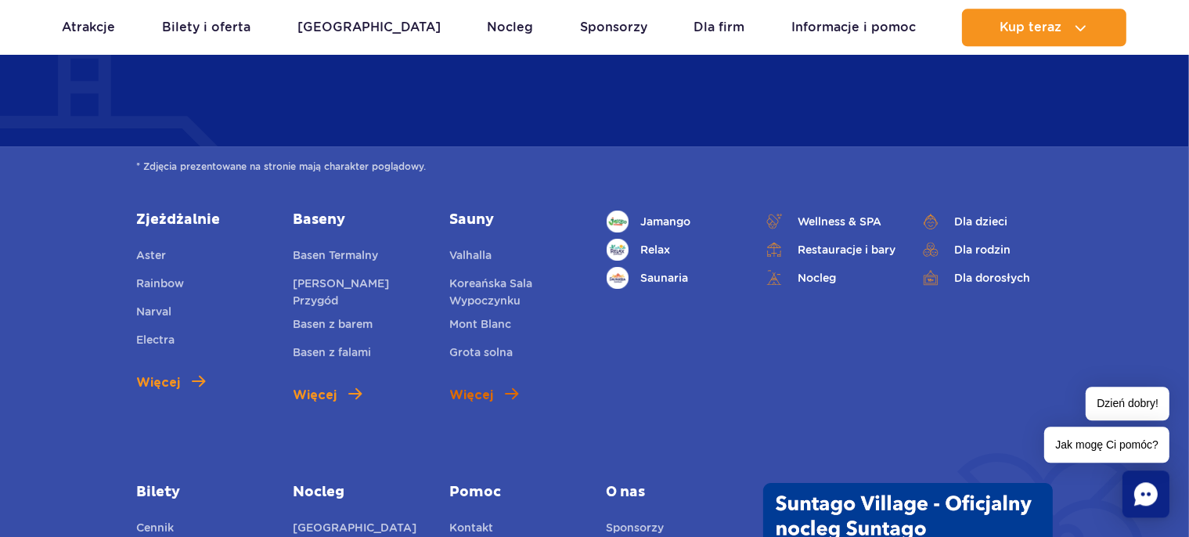
click at [487, 386] on span "Więcej" at bounding box center [471, 395] width 44 height 19
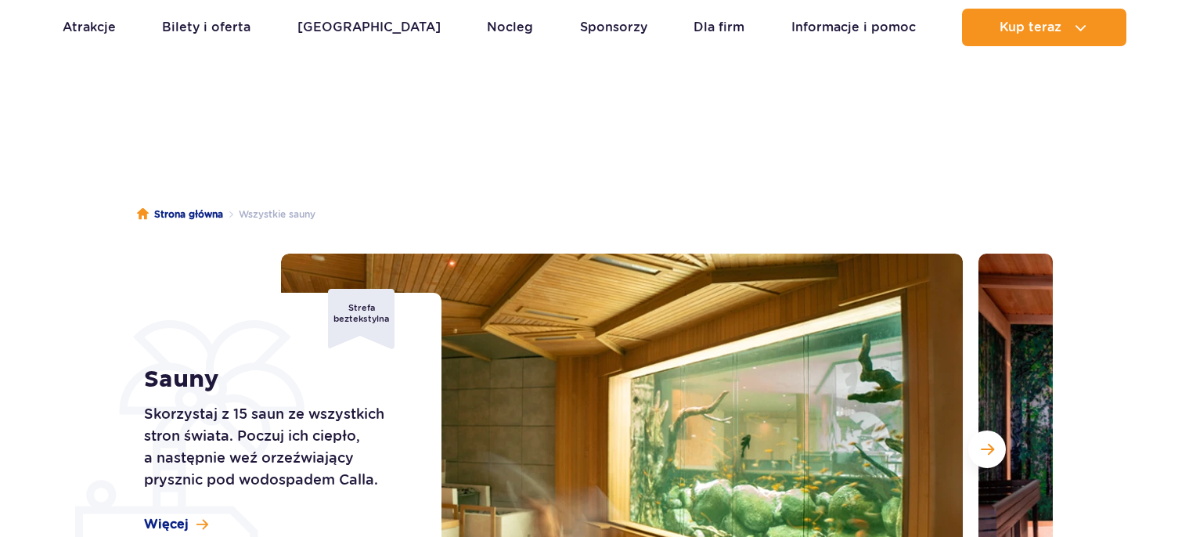
scroll to position [165, 0]
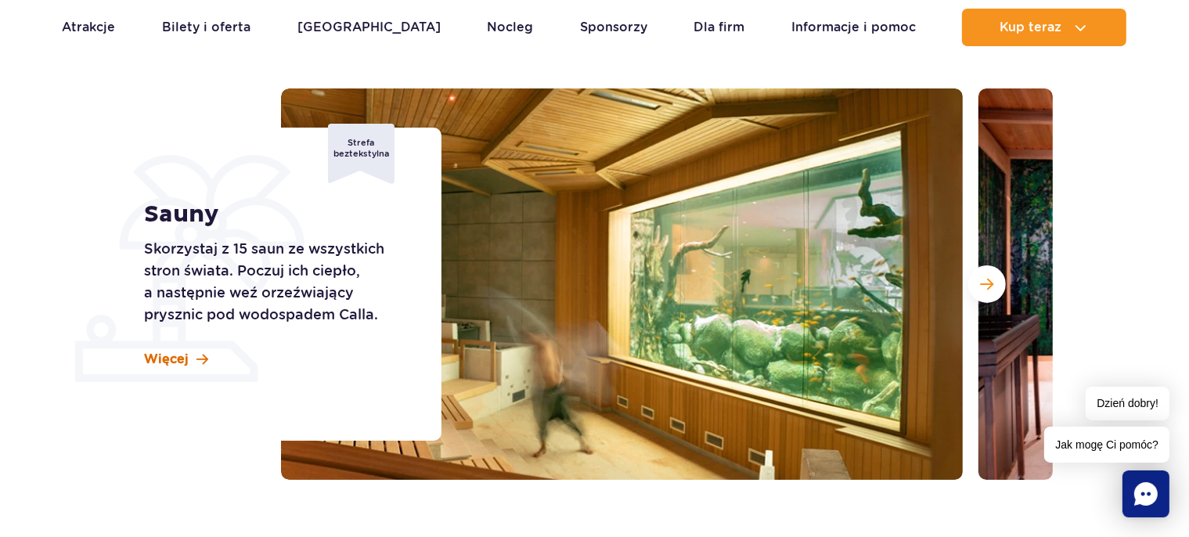
click at [161, 357] on span "Więcej" at bounding box center [166, 359] width 45 height 17
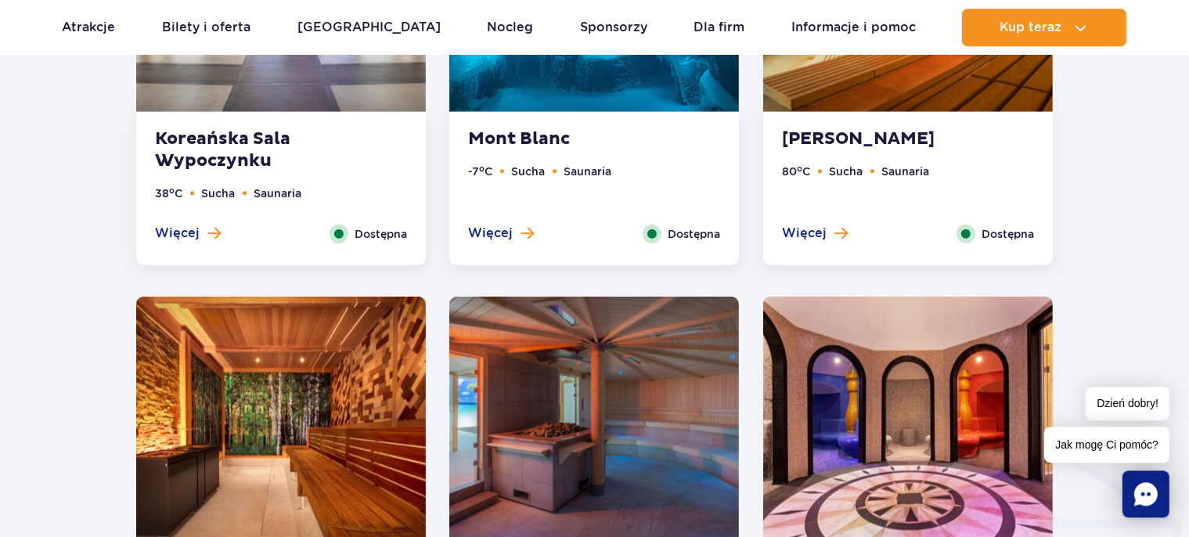
scroll to position [711, 0]
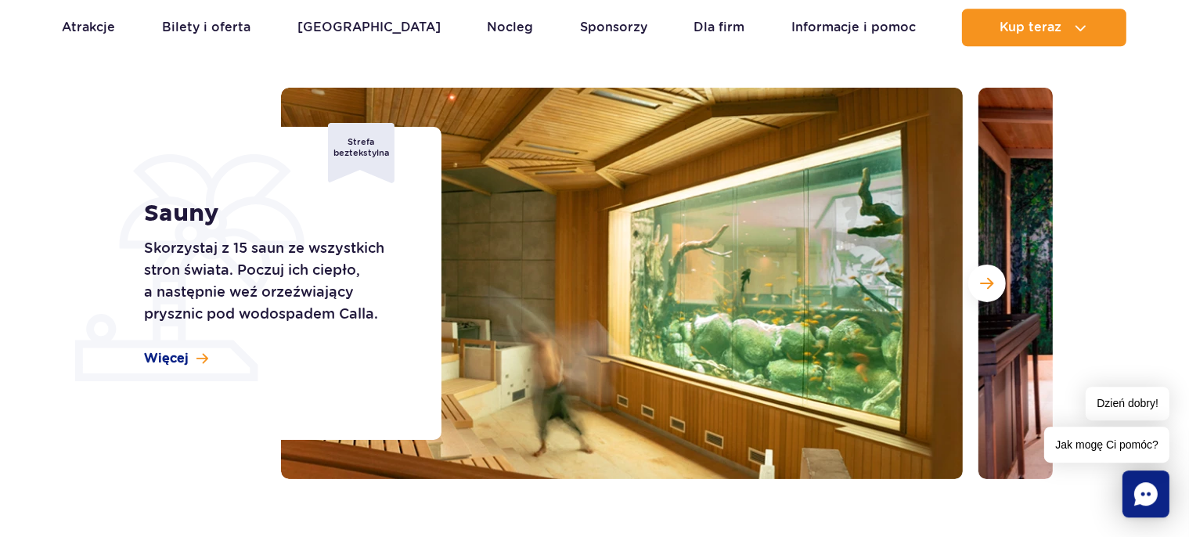
scroll to position [165, 0]
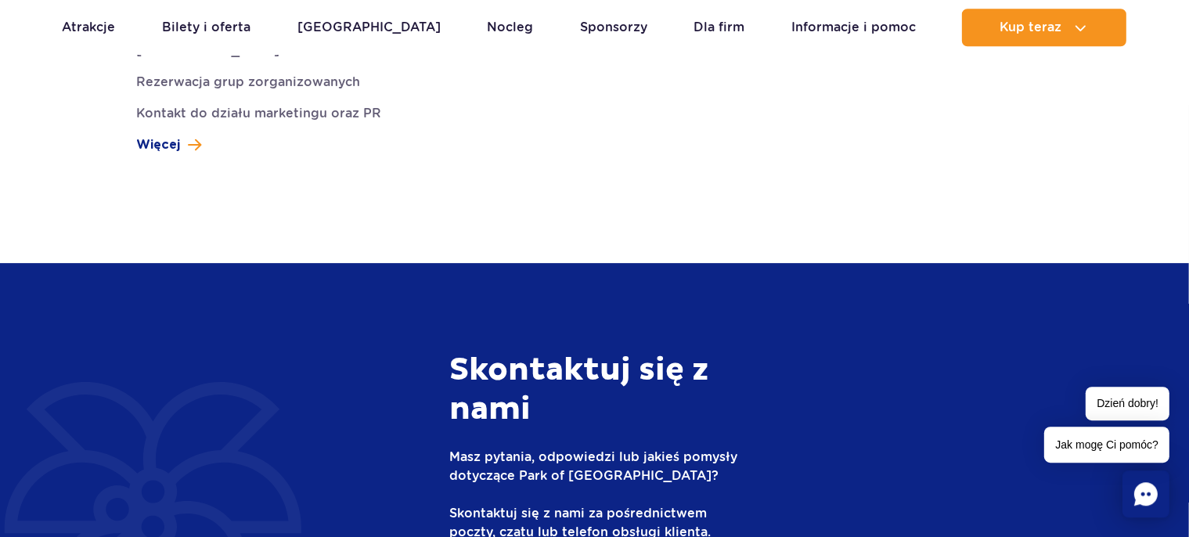
scroll to position [4770, 0]
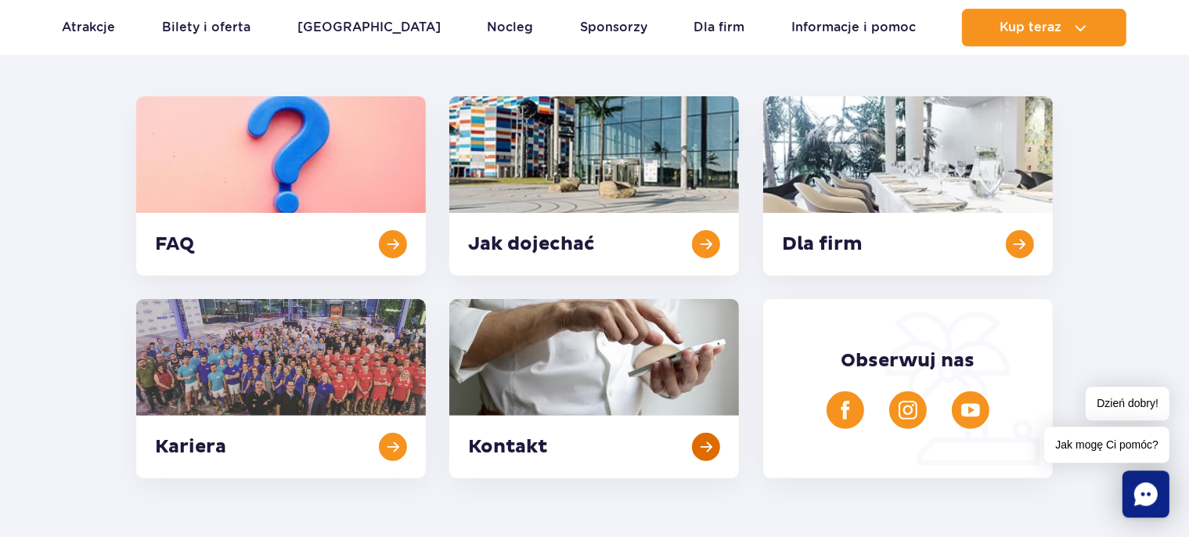
scroll to position [413, 0]
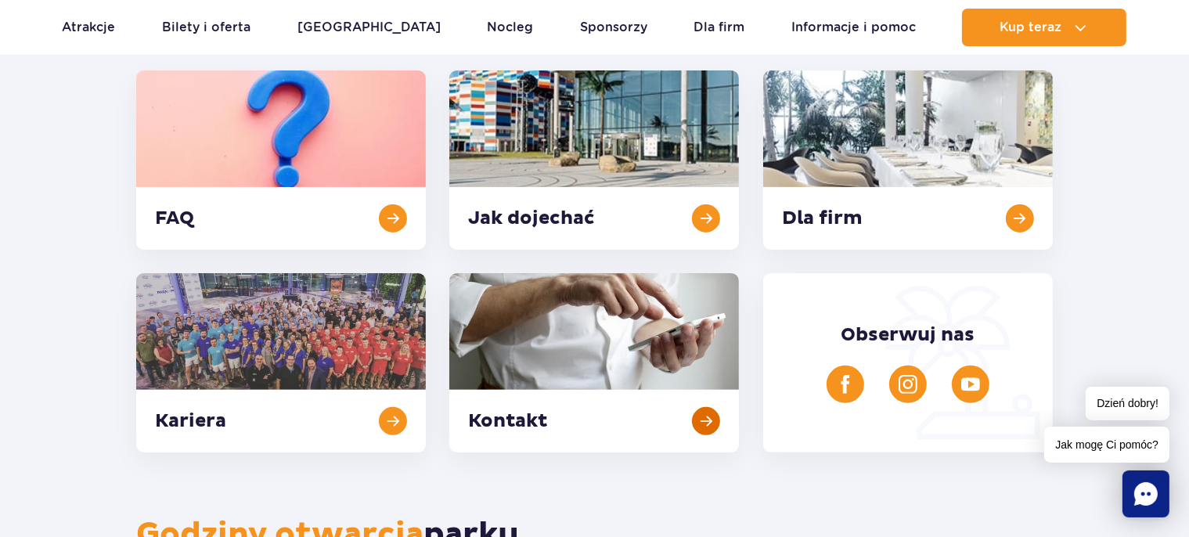
click at [612, 344] on link at bounding box center [594, 362] width 290 height 179
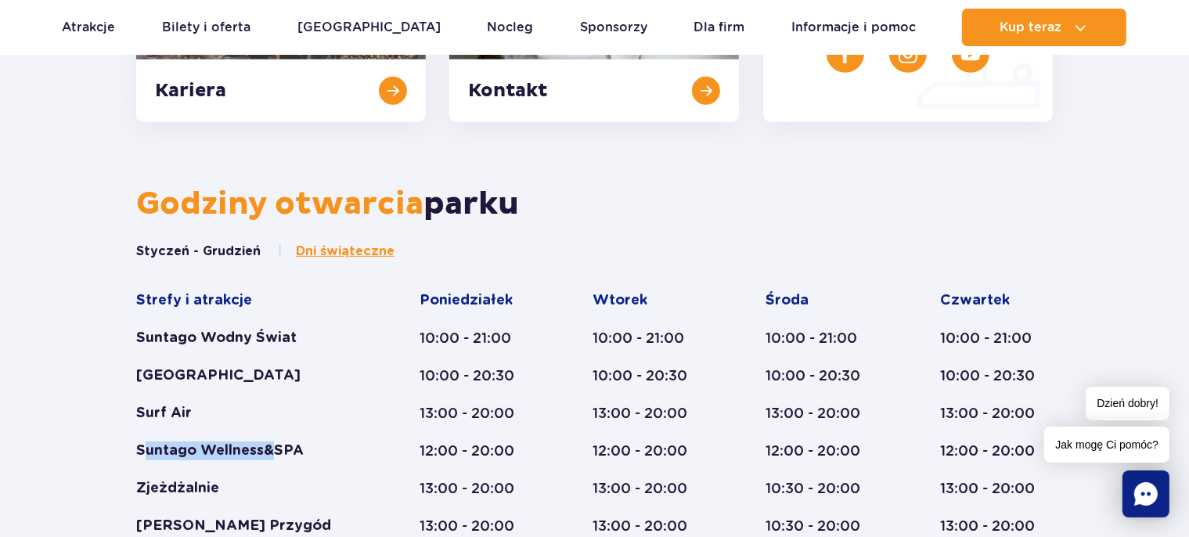
drag, startPoint x: 141, startPoint y: 449, endPoint x: 273, endPoint y: 447, distance: 132.3
click at [273, 447] on div "Suntago Wellness&SPA" at bounding box center [247, 450] width 223 height 19
drag, startPoint x: 301, startPoint y: 452, endPoint x: 136, endPoint y: 455, distance: 164.4
copy div "Suntago Wellness&SPA"
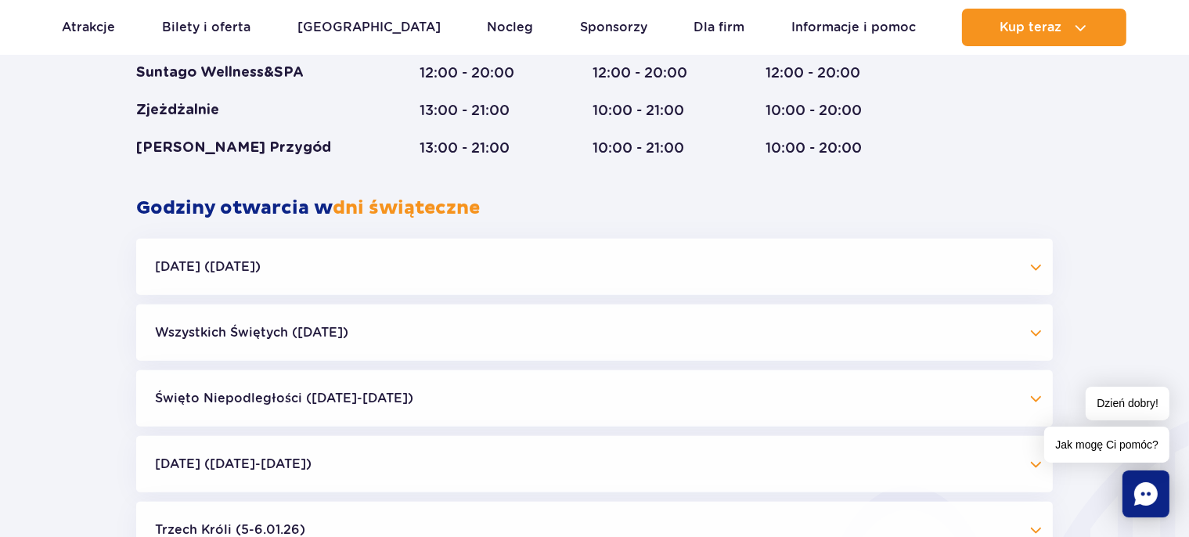
scroll to position [1570, 0]
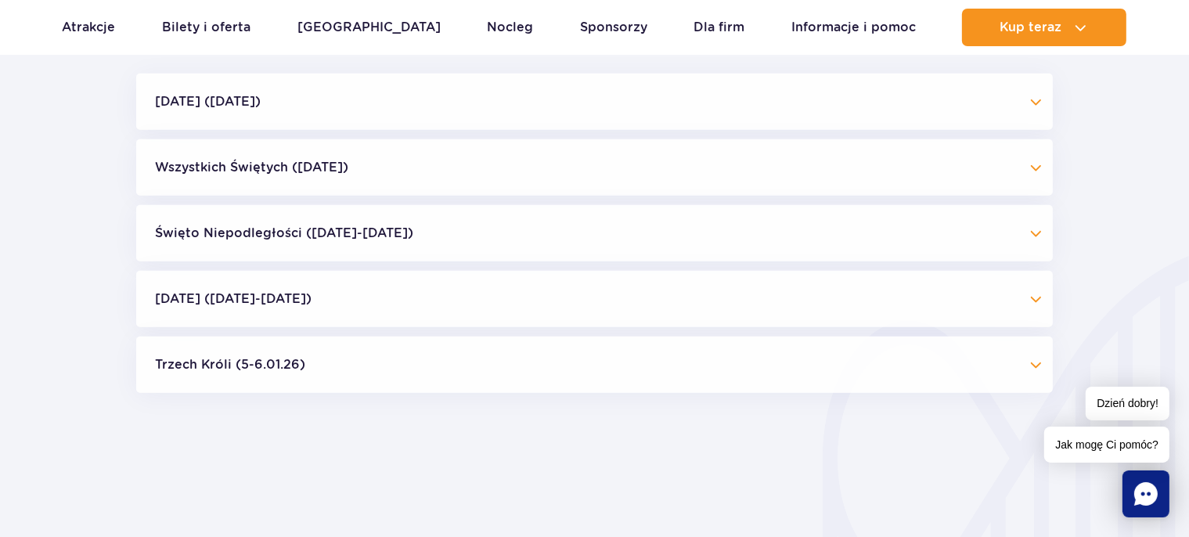
click at [387, 106] on button "Halloween (31.10.25)" at bounding box center [594, 102] width 917 height 56
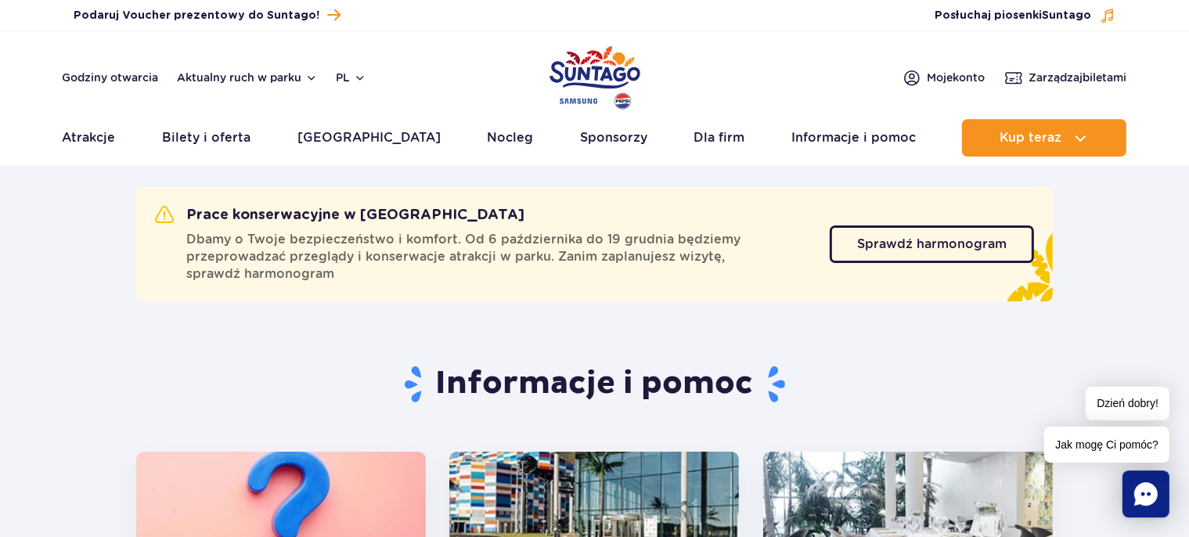
scroll to position [0, 0]
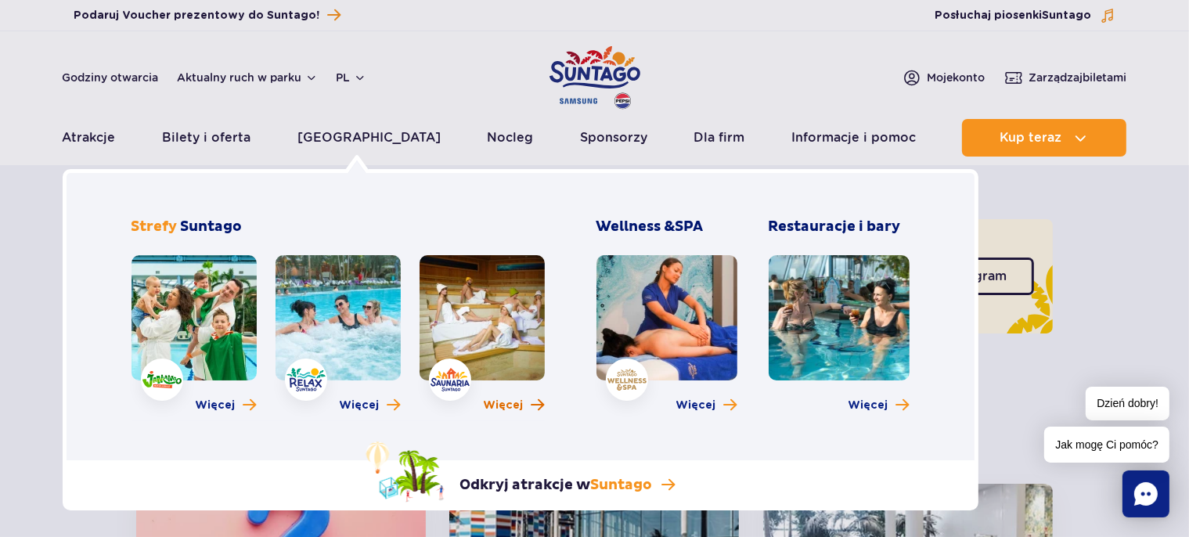
click at [513, 408] on span "Więcej" at bounding box center [504, 406] width 40 height 16
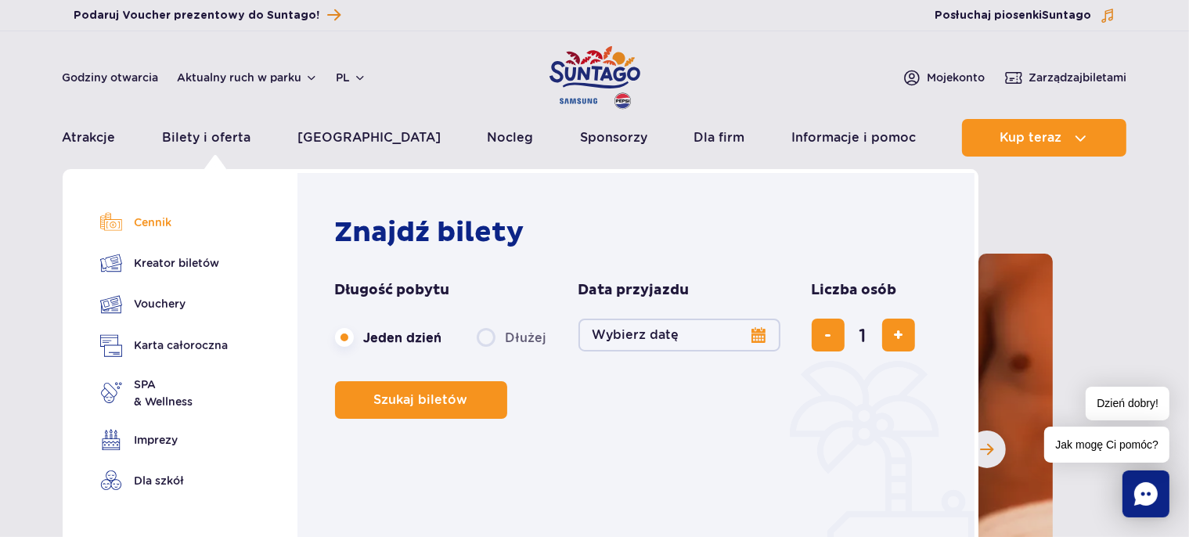
click at [157, 222] on link "Cennik" at bounding box center [164, 222] width 128 height 22
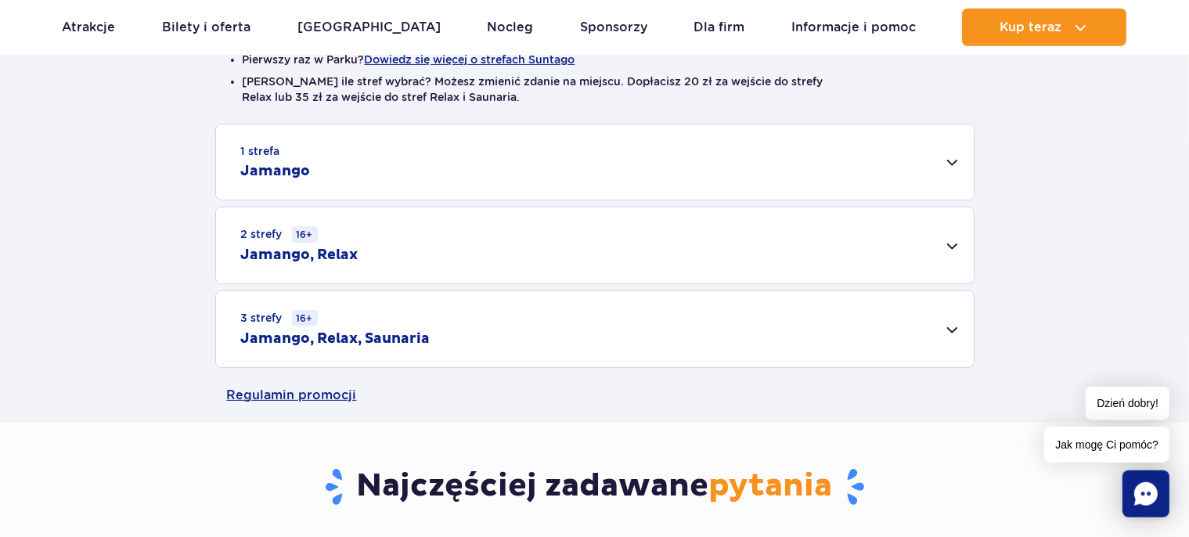
scroll to position [495, 0]
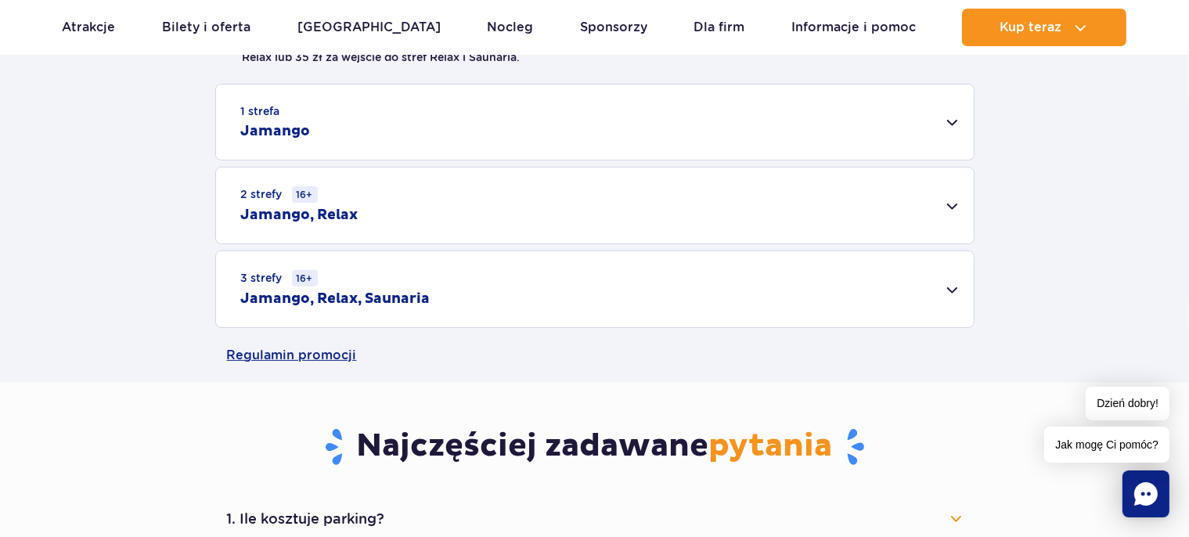
click at [572, 297] on div "3 strefy 16+ Jamango, Relax, Saunaria" at bounding box center [595, 289] width 758 height 76
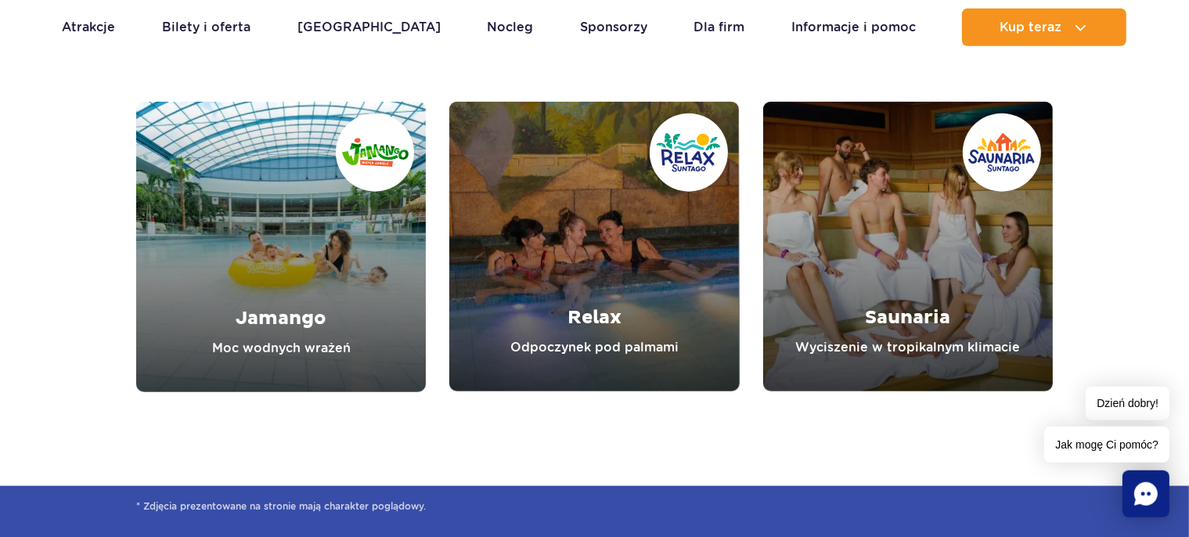
scroll to position [1900, 0]
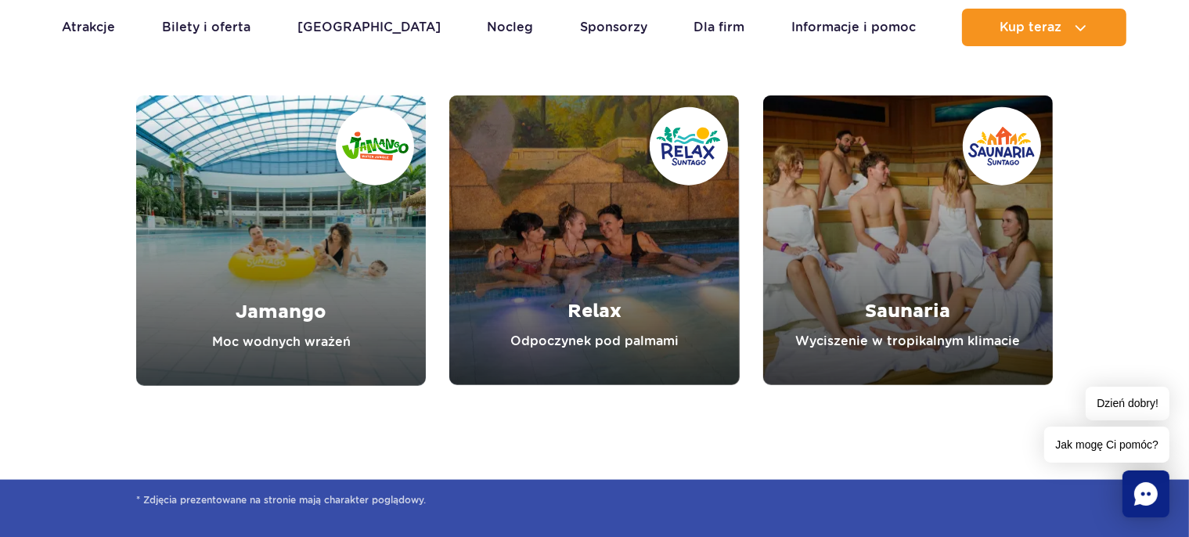
click at [588, 315] on link "Relax" at bounding box center [594, 240] width 290 height 290
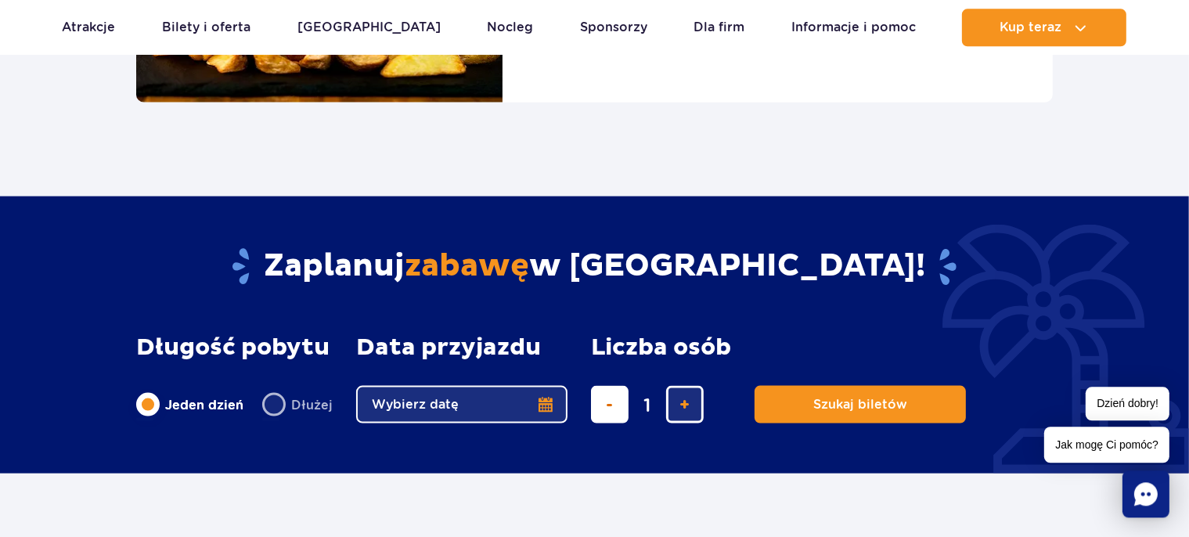
scroll to position [1653, 0]
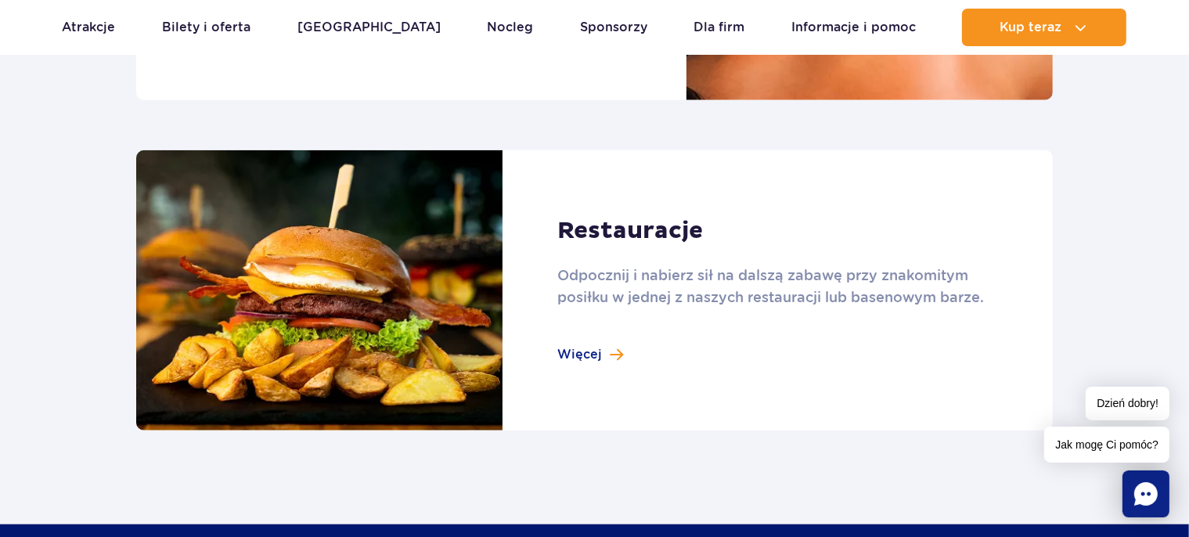
click at [596, 343] on link at bounding box center [594, 290] width 917 height 281
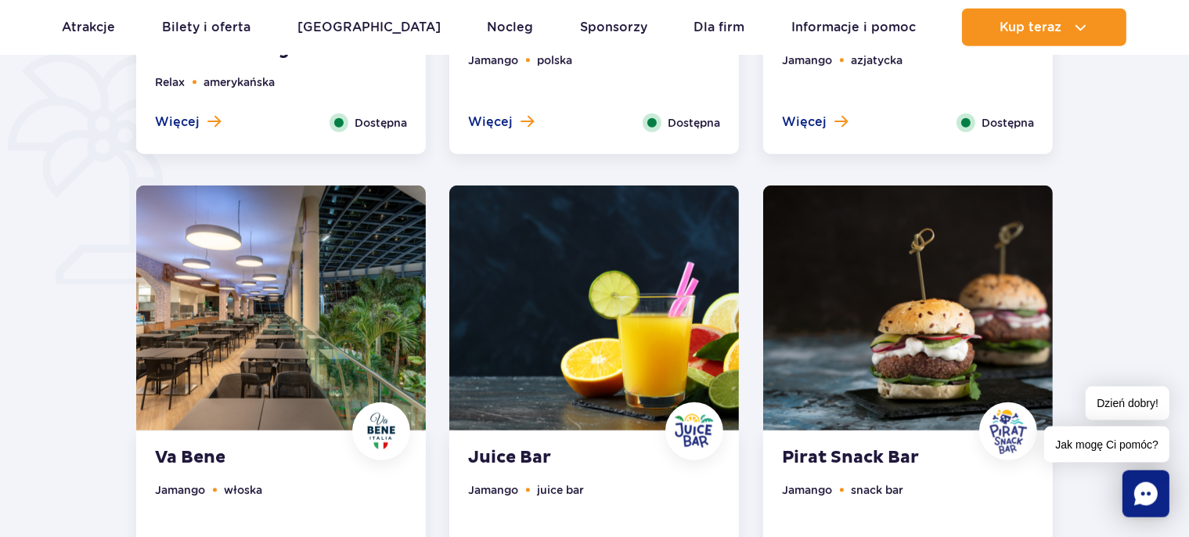
scroll to position [1157, 0]
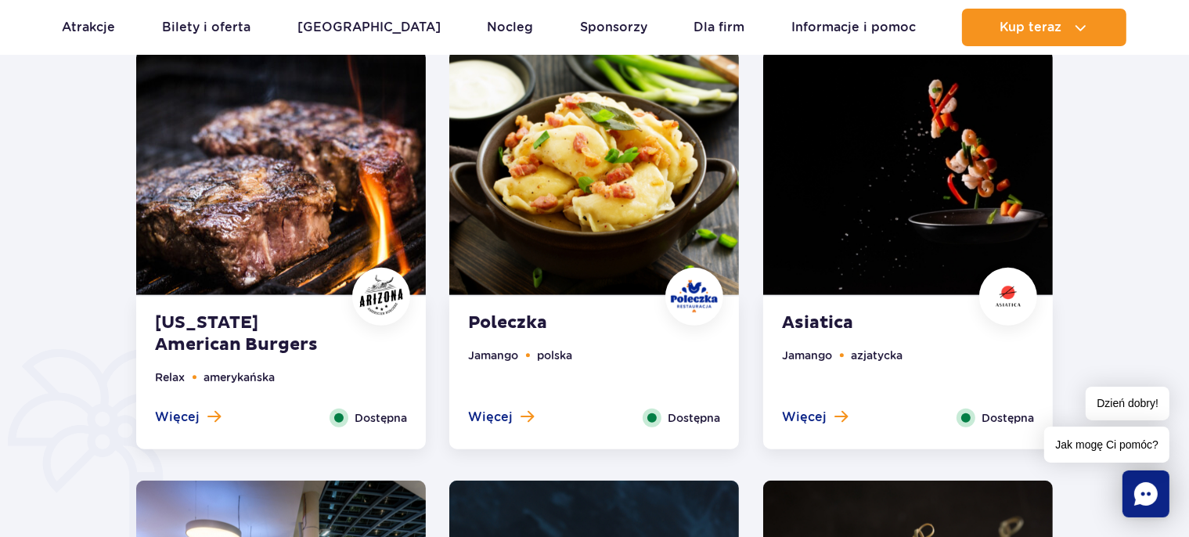
click at [877, 254] on img at bounding box center [908, 172] width 290 height 245
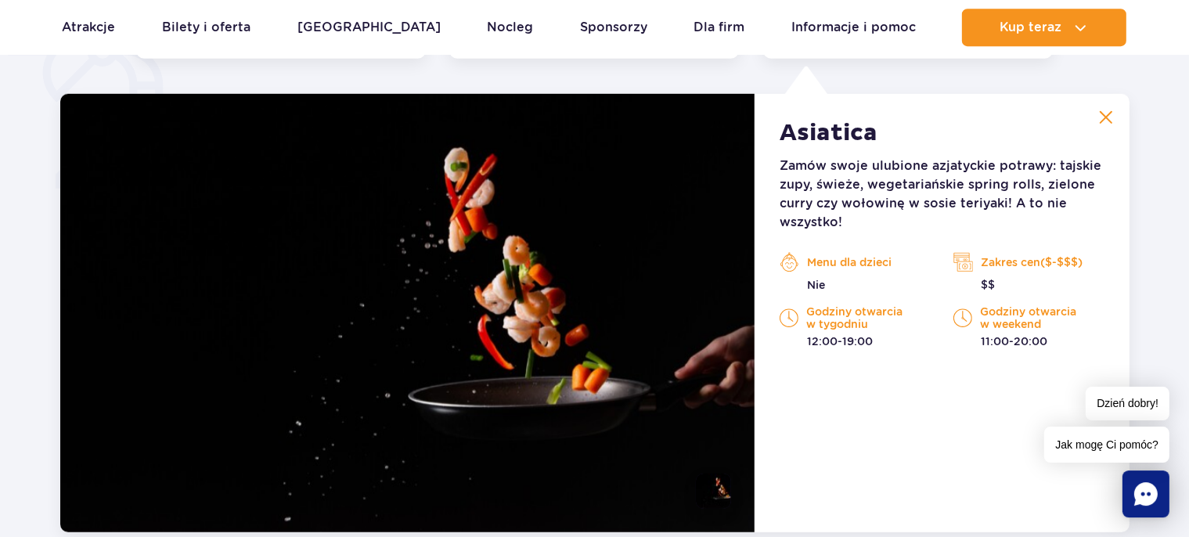
scroll to position [1134, 0]
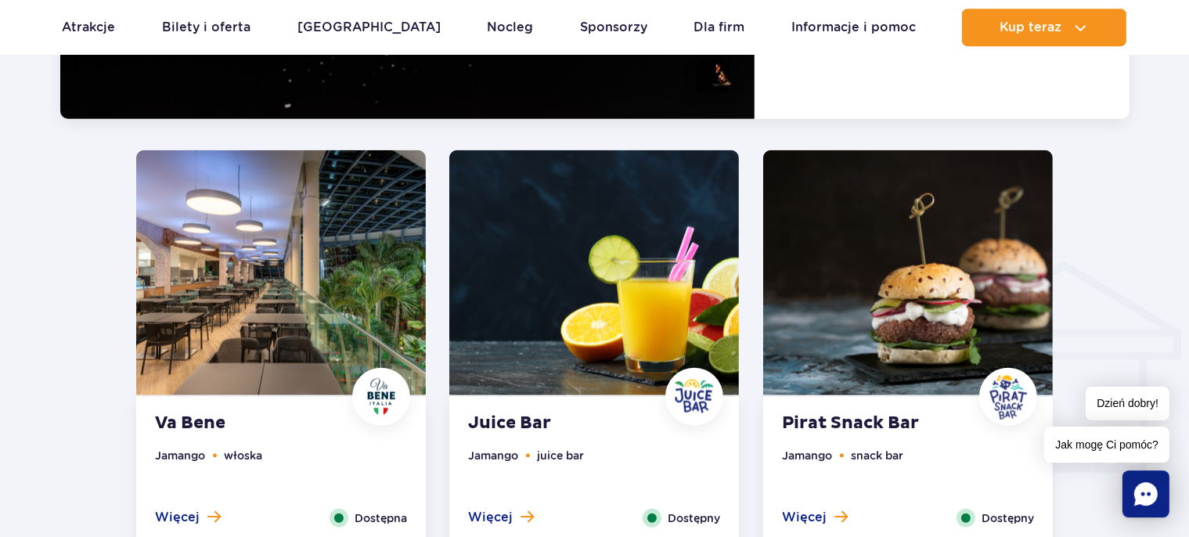
click at [853, 295] on img at bounding box center [908, 272] width 290 height 245
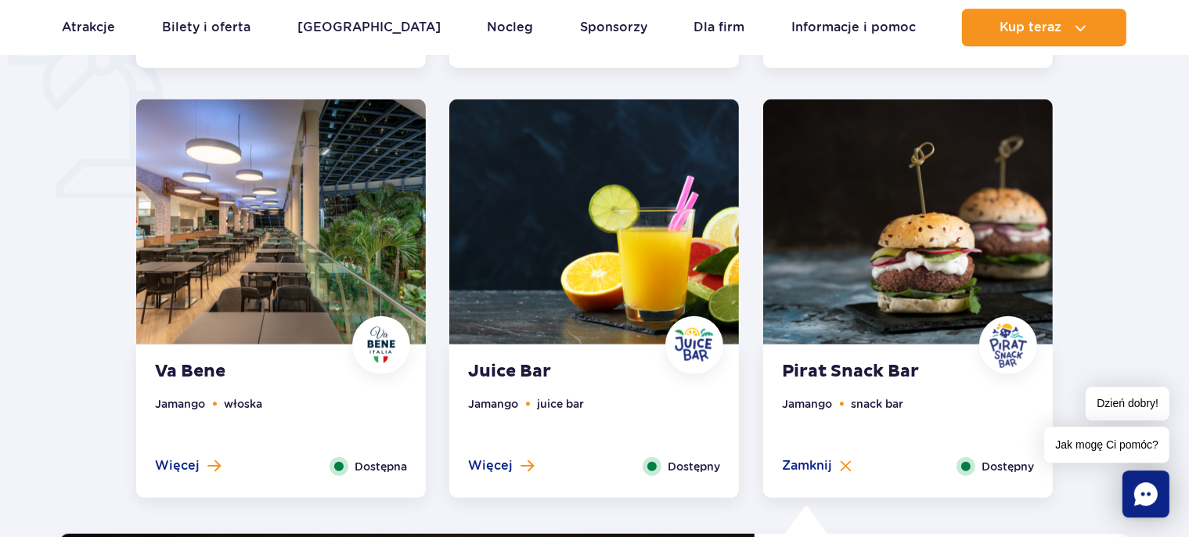
scroll to position [1068, 0]
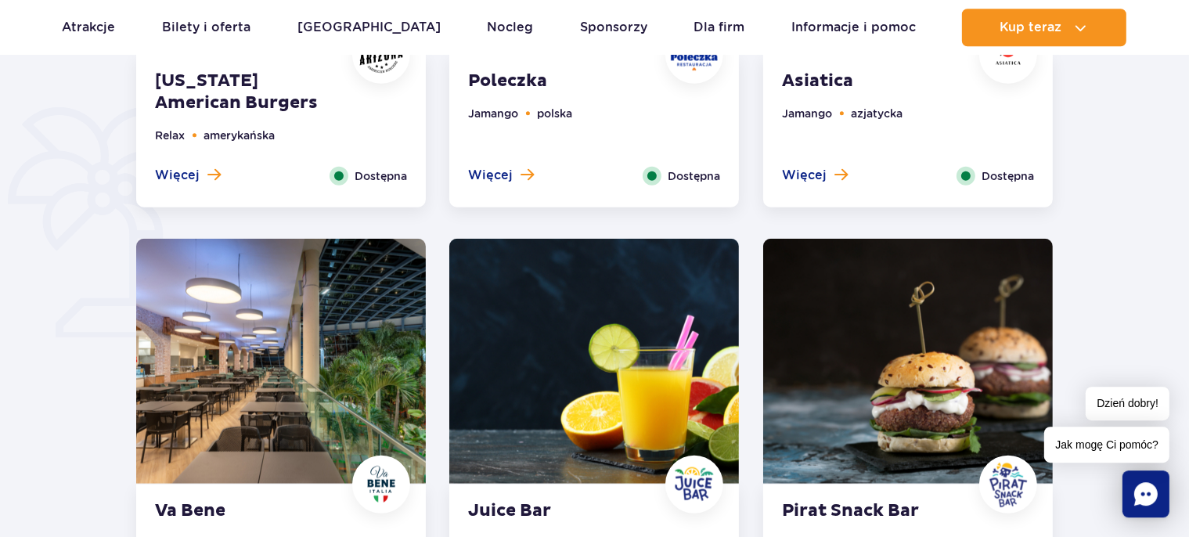
click at [258, 330] on img at bounding box center [281, 361] width 290 height 245
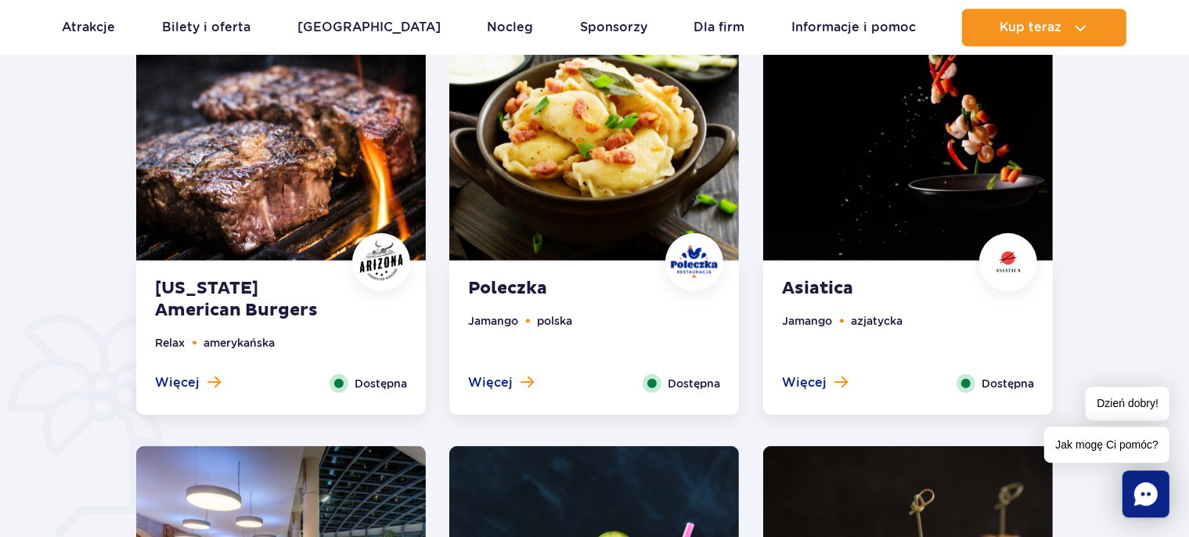
scroll to position [820, 0]
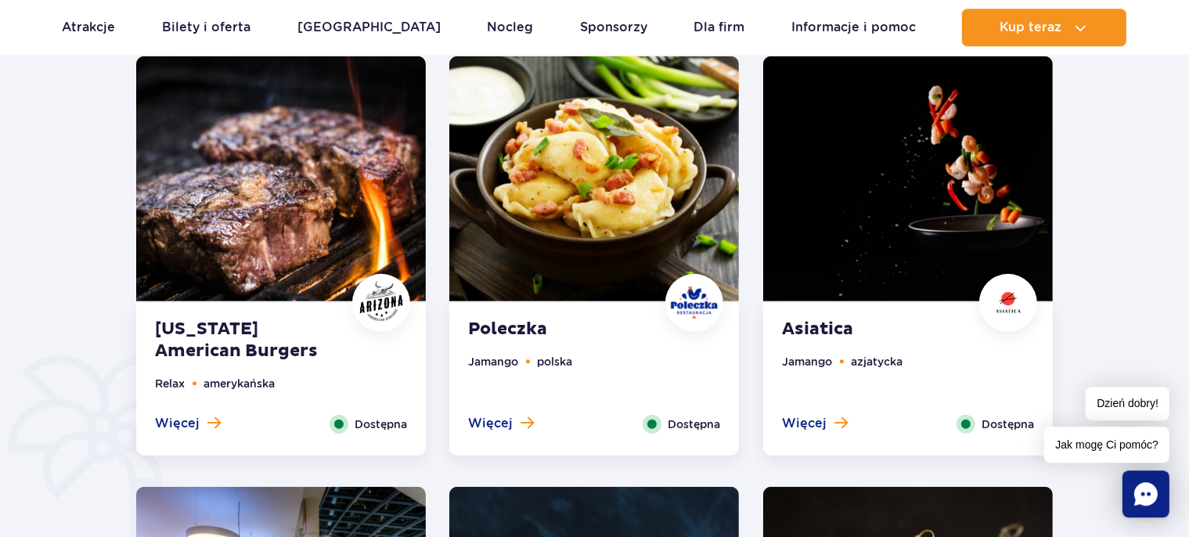
click at [322, 233] on img at bounding box center [281, 178] width 290 height 245
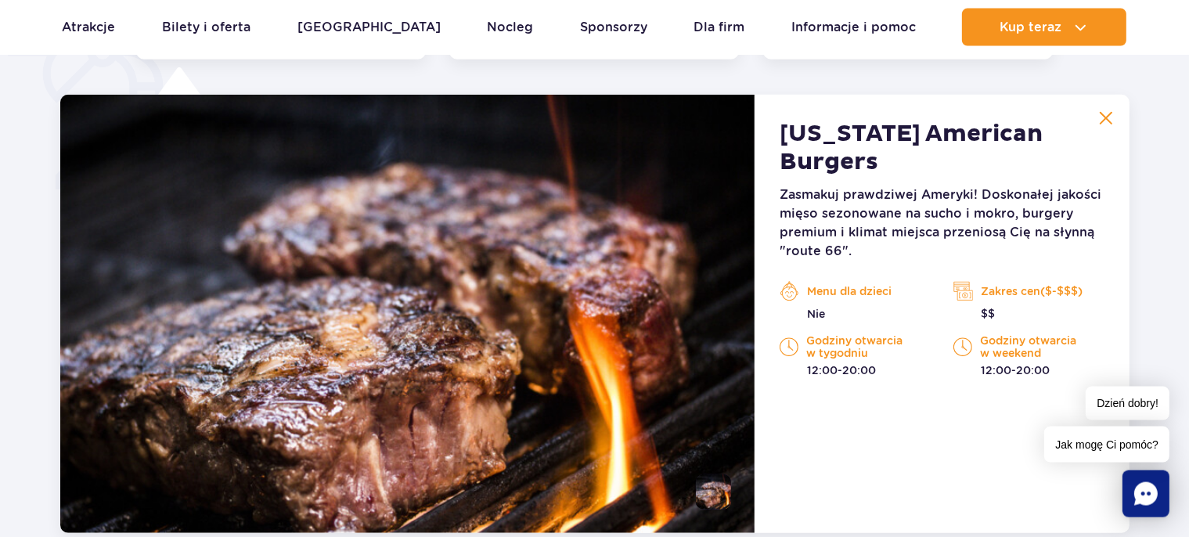
scroll to position [1217, 0]
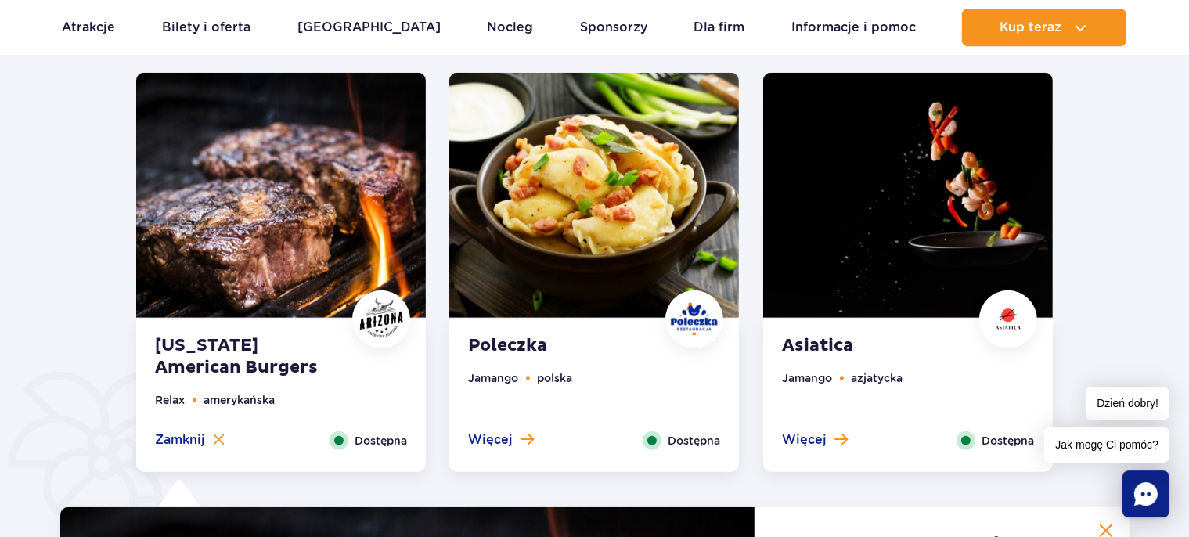
click at [647, 279] on img at bounding box center [594, 195] width 290 height 245
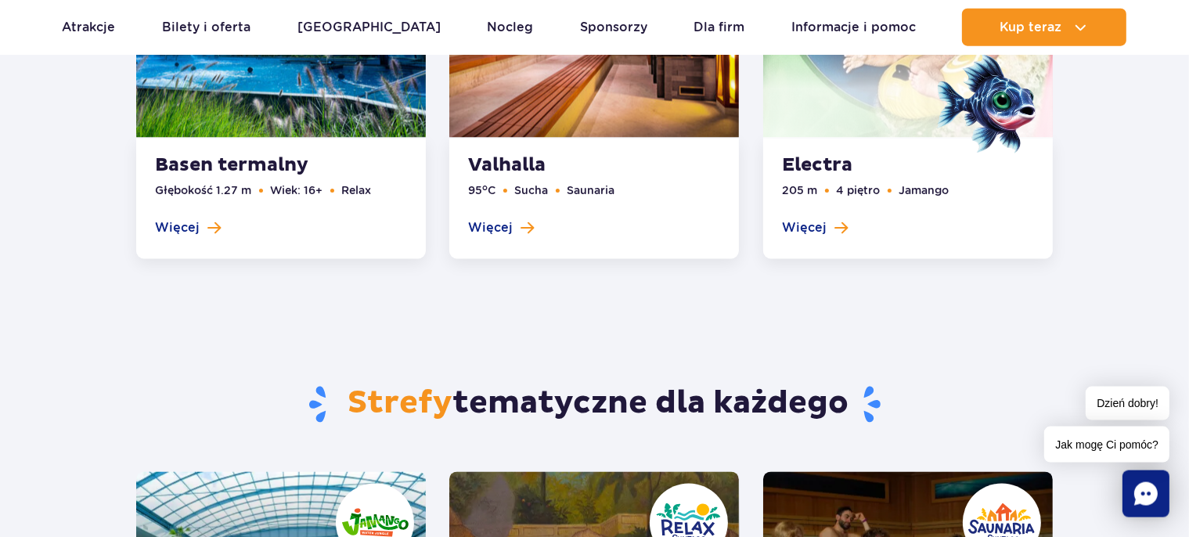
scroll to position [3035, 0]
